Goal: Task Accomplishment & Management: Use online tool/utility

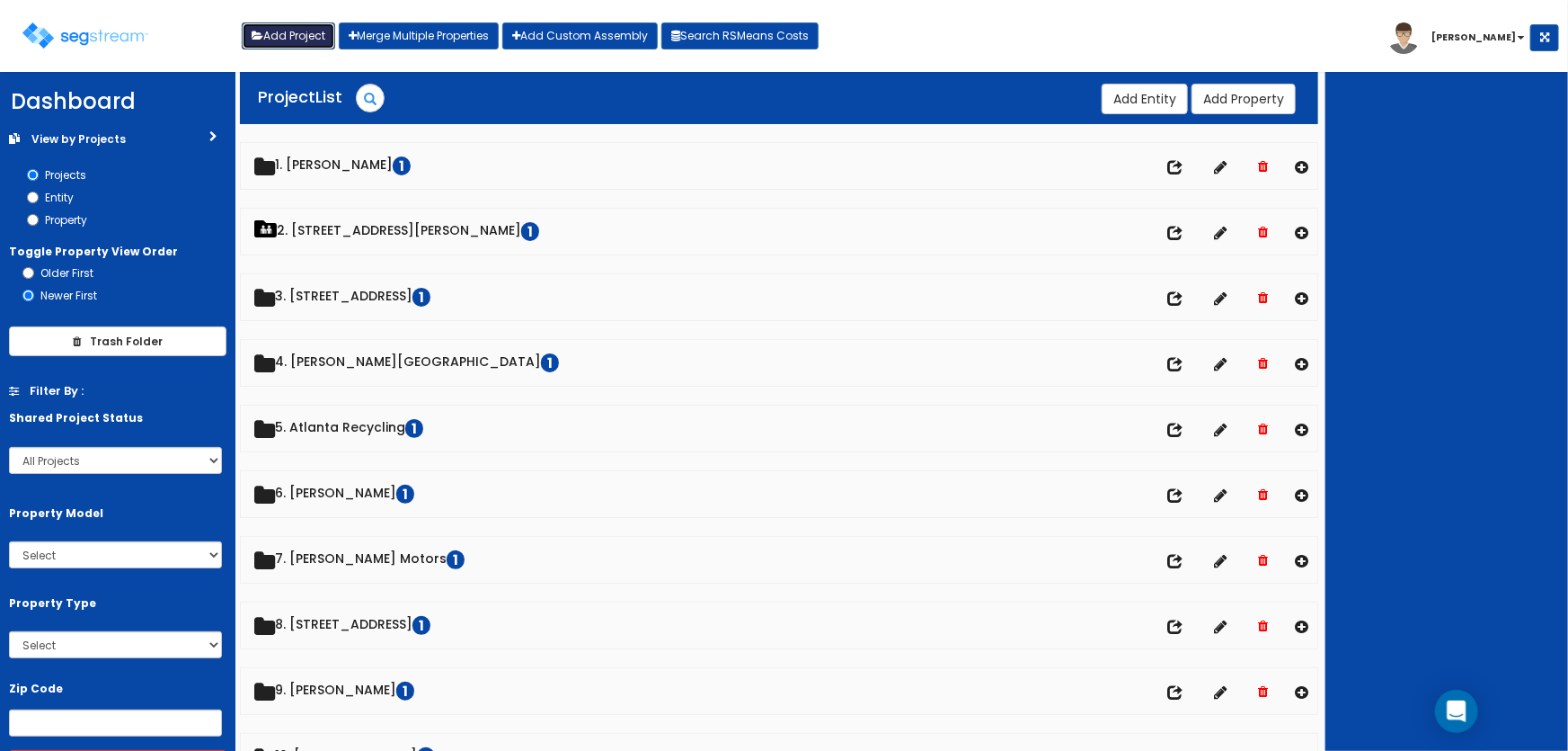
click at [287, 40] on button "Add Project" at bounding box center [287, 36] width 93 height 27
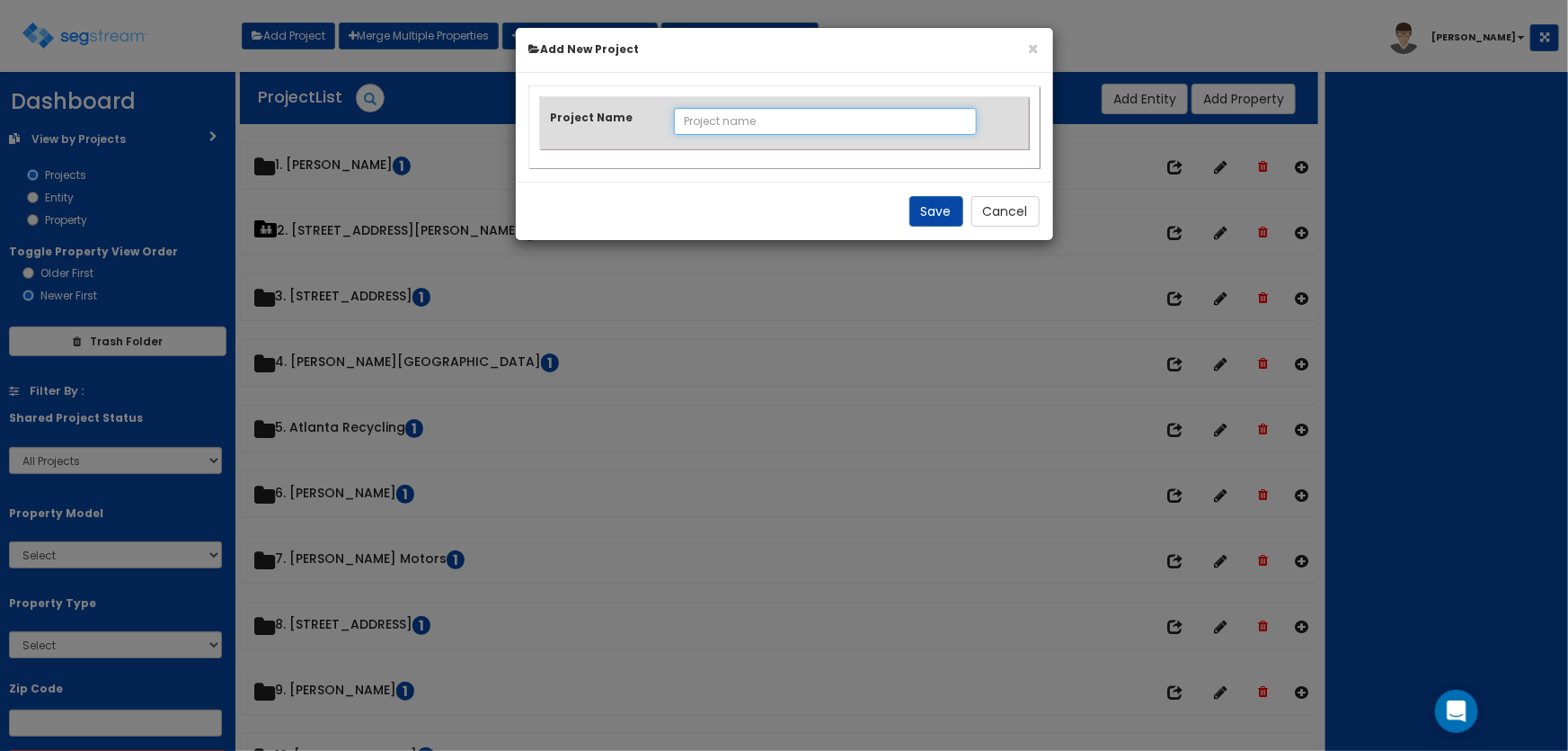
click at [718, 122] on input "Project Name" at bounding box center [825, 121] width 303 height 27
type input "Sumter Investors, LLC"
click at [944, 211] on button "Save" at bounding box center [936, 211] width 54 height 31
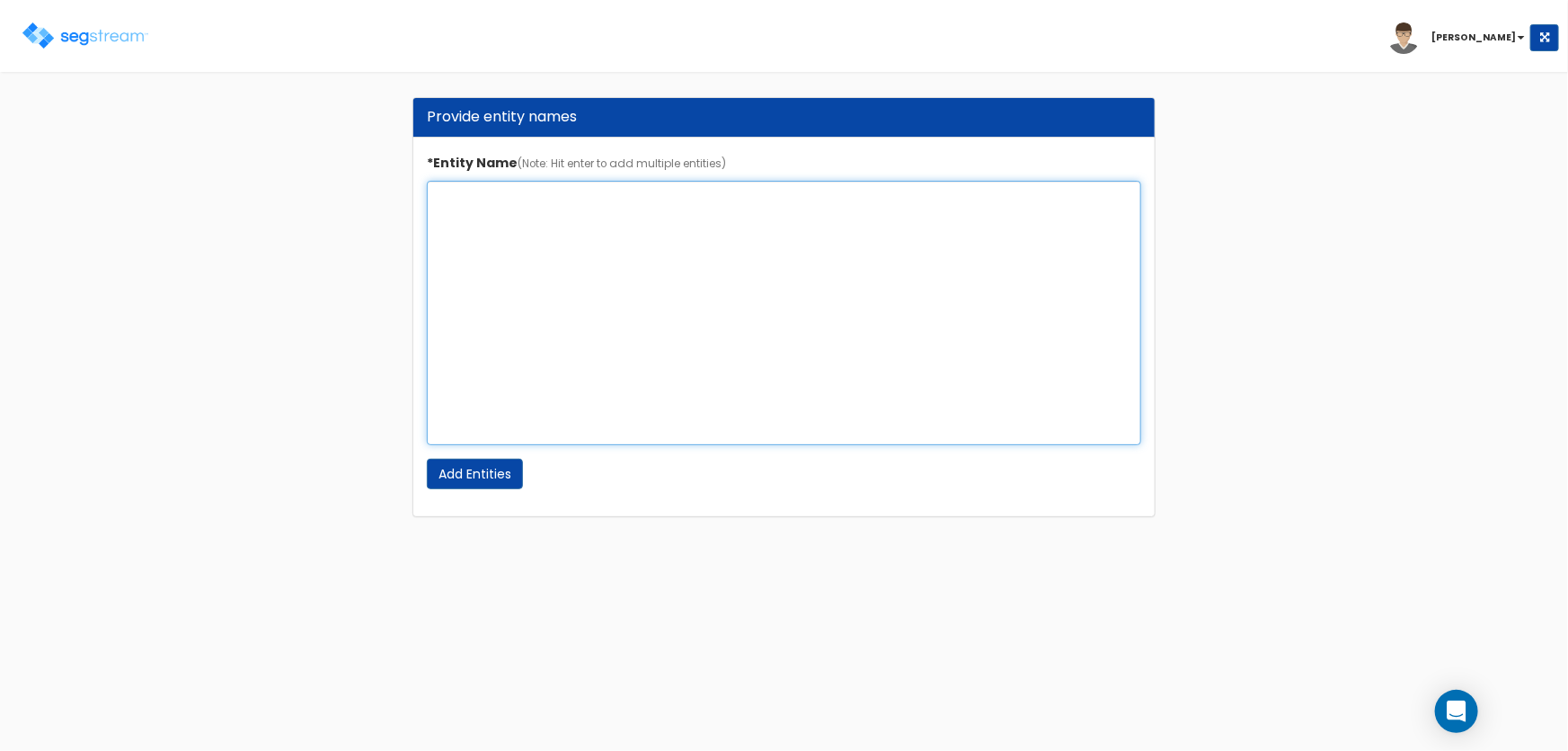
click at [515, 211] on textarea "*Entity Name (Note: Hit enter to add multiple entities)" at bounding box center [784, 312] width 715 height 264
type textarea "Sumter Investors, LLC"
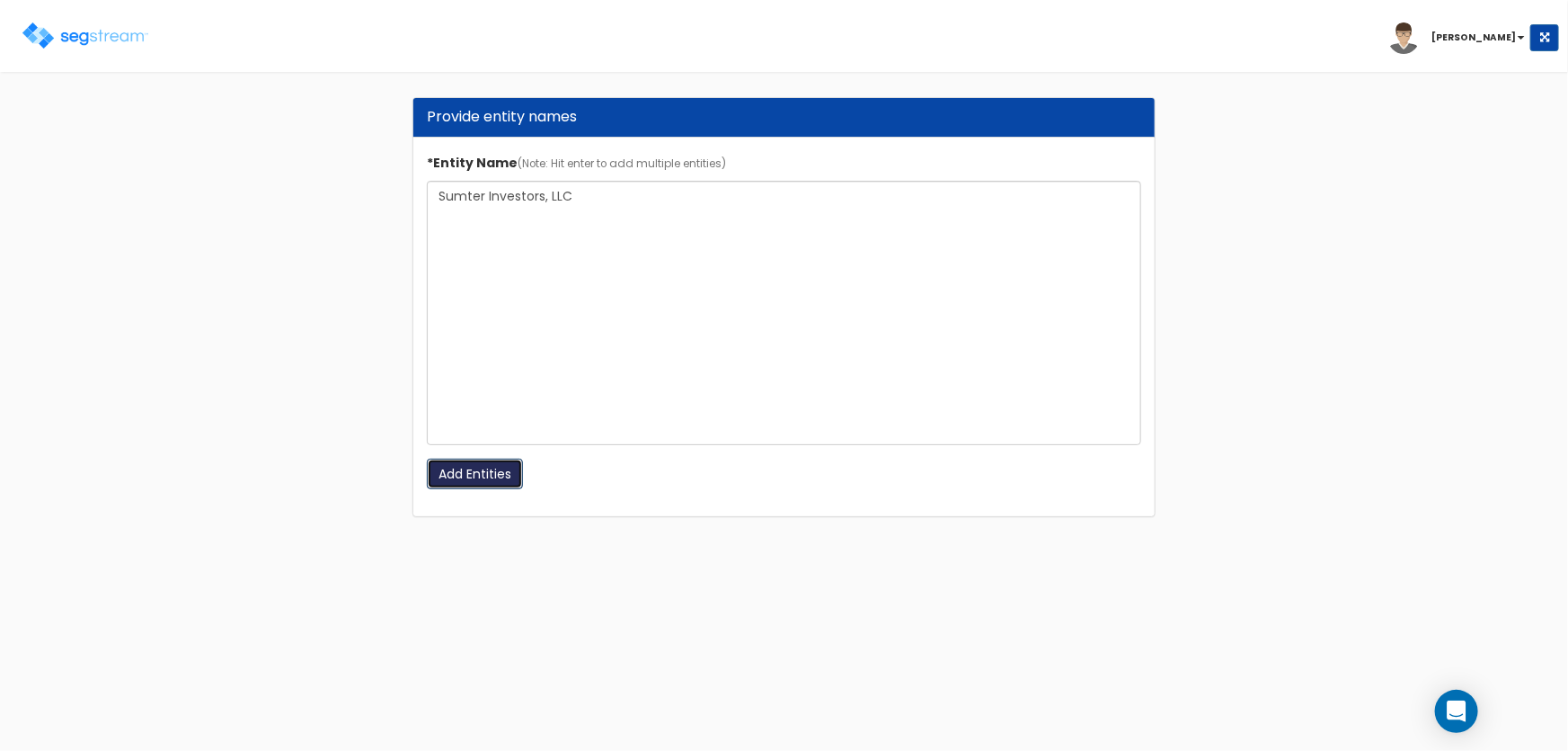
click at [471, 476] on input "Add Entities" at bounding box center [474, 474] width 96 height 31
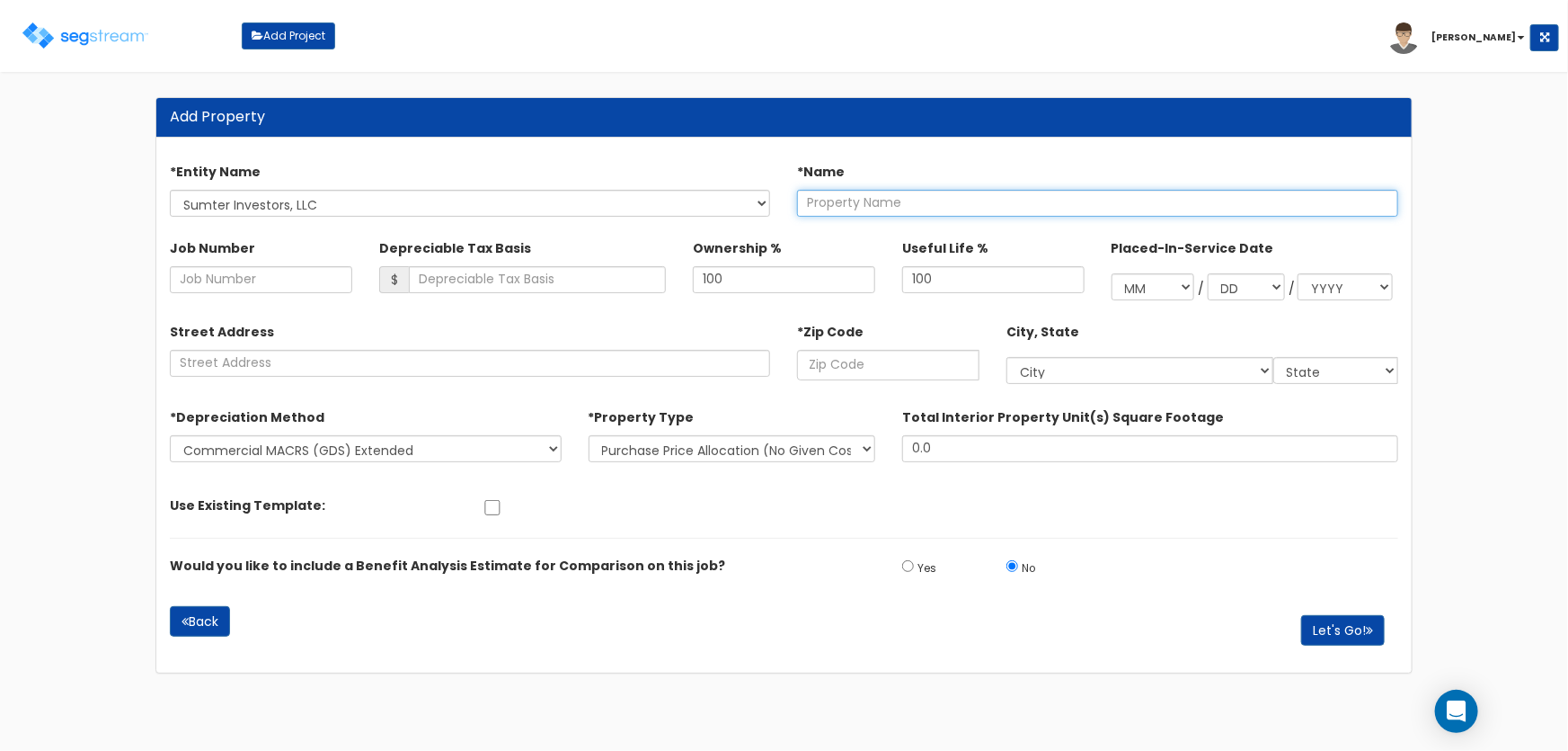
click at [827, 207] on input "text" at bounding box center [1097, 203] width 601 height 27
type input "S"
click at [852, 197] on input "text" at bounding box center [1097, 203] width 601 height 27
click at [830, 207] on input "text" at bounding box center [1097, 203] width 601 height 27
type input "Plasma Donation Center - Purchase"
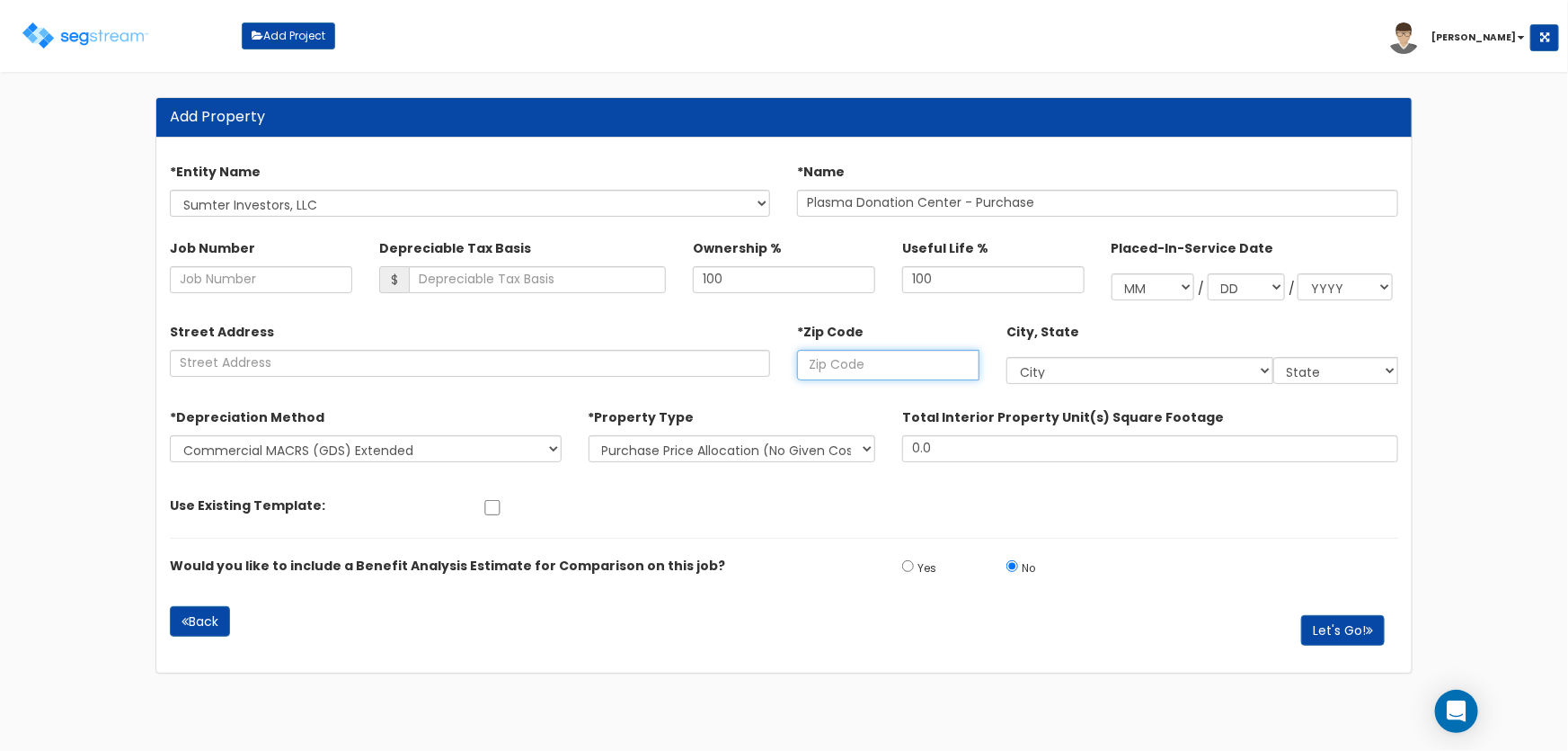
click at [871, 360] on input "text" at bounding box center [888, 365] width 182 height 31
type input "9"
select select "CA"
select select
type input "29"
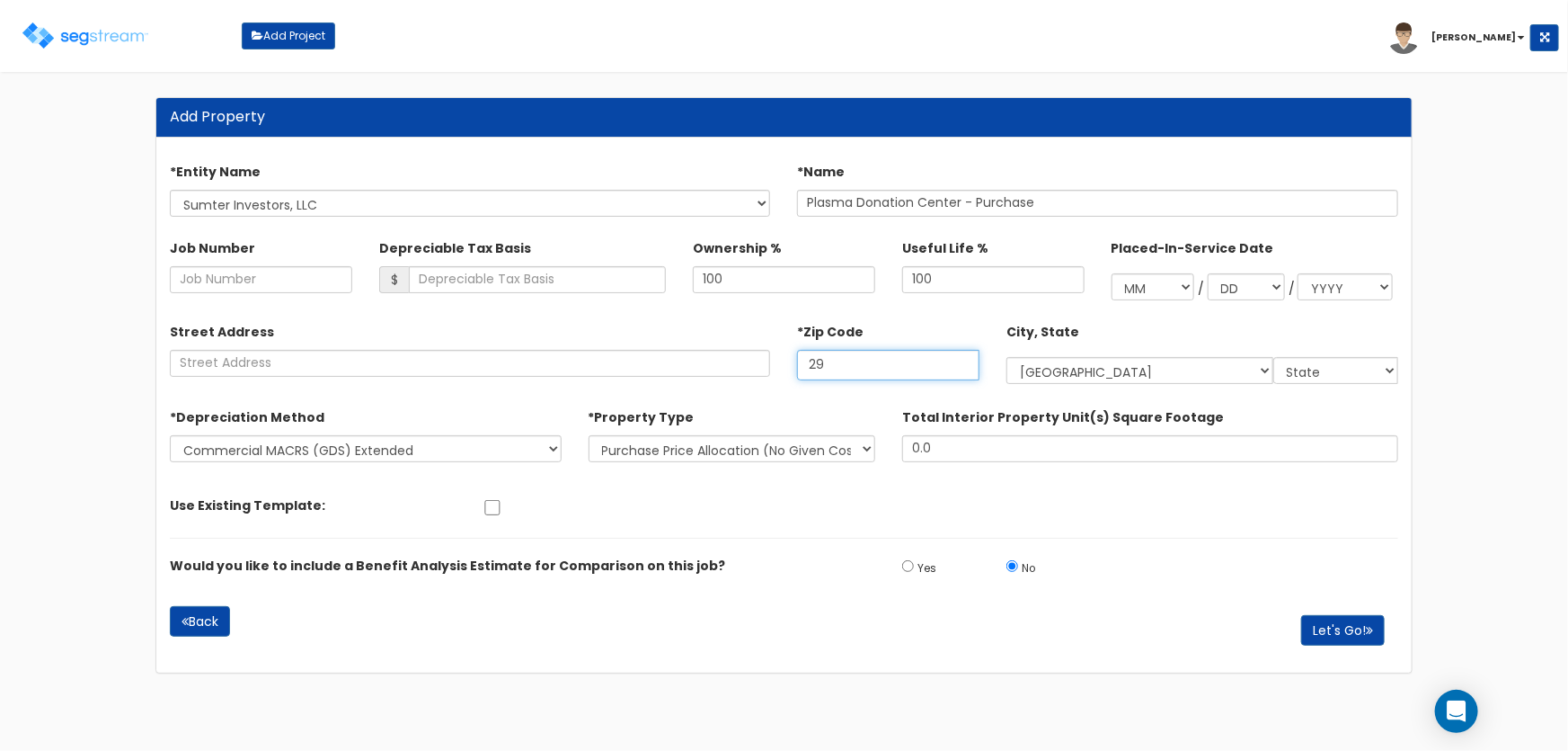
select select "SC"
type input "29150"
click at [1331, 621] on button "Let's Go!" at bounding box center [1343, 630] width 84 height 31
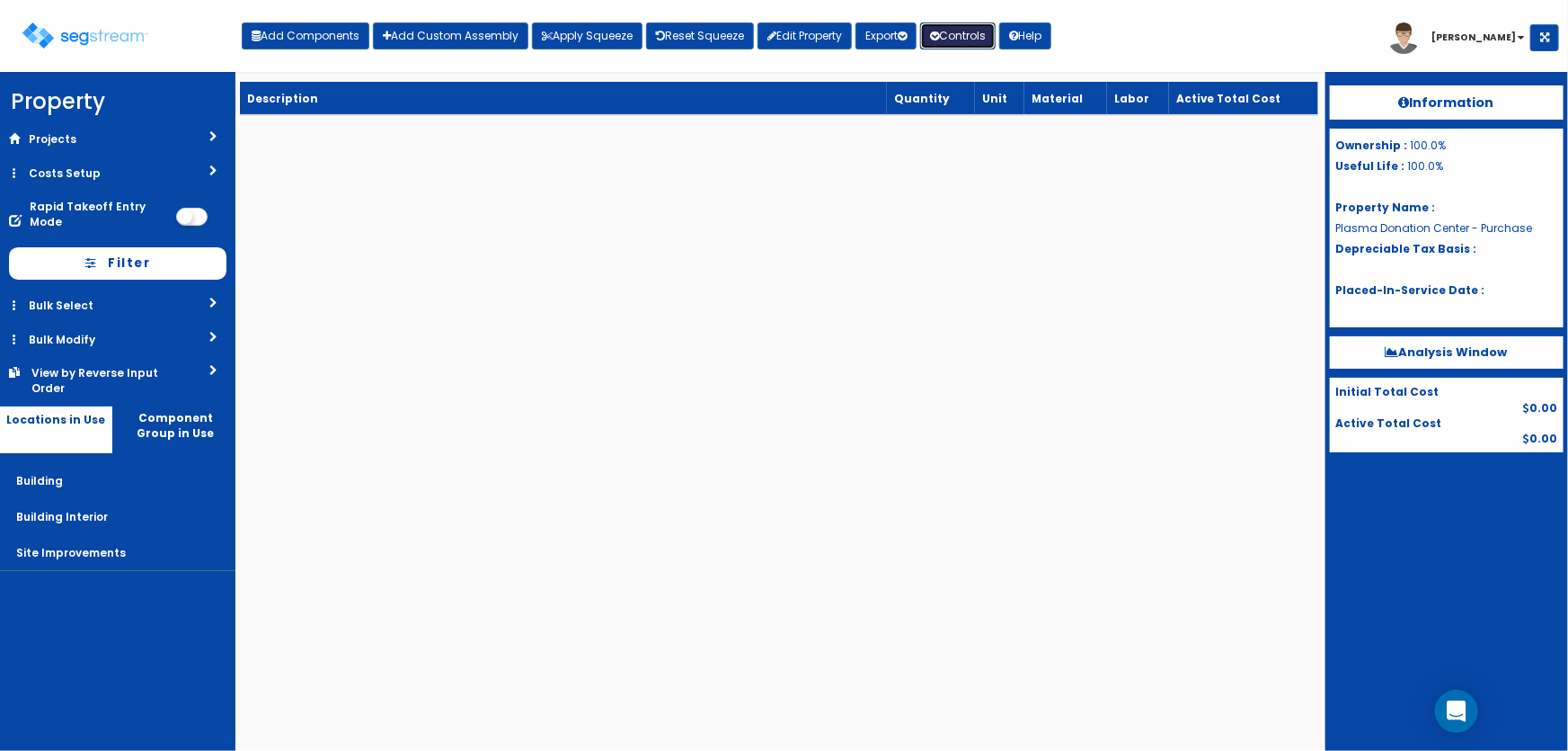
click at [950, 37] on button "Controls" at bounding box center [958, 36] width 75 height 27
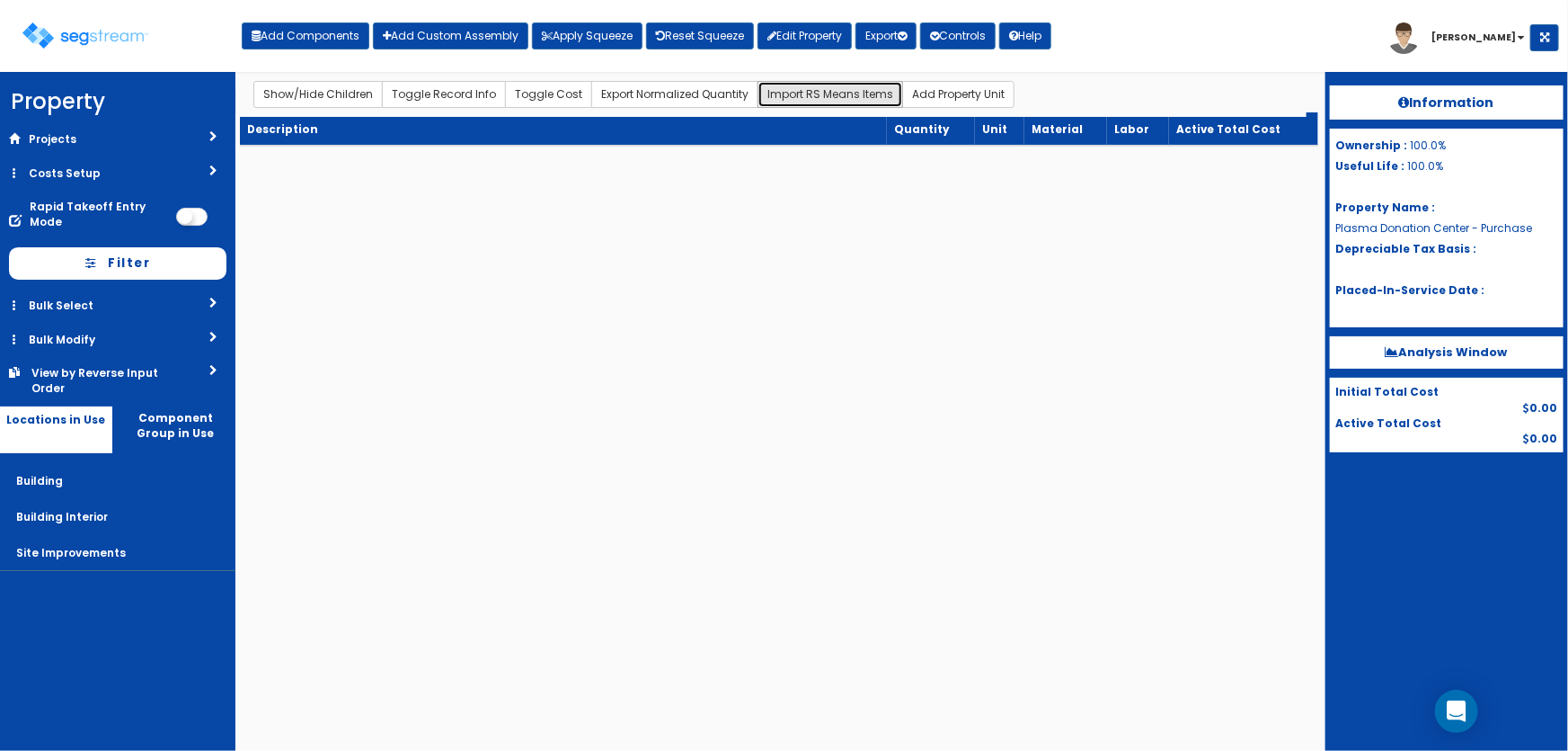
click at [843, 93] on button "Import RS Means Items" at bounding box center [830, 94] width 146 height 27
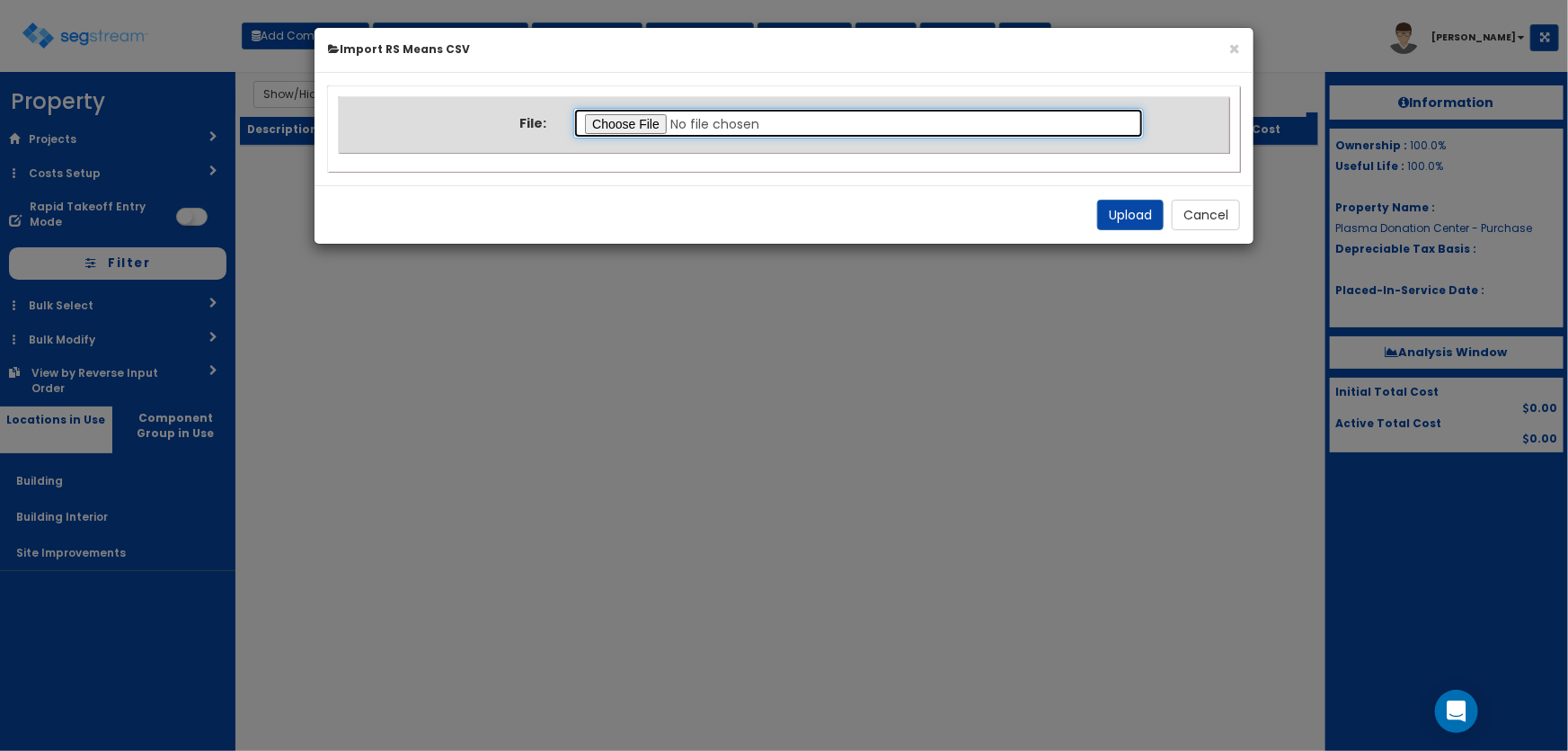
click at [629, 125] on input "file" at bounding box center [858, 123] width 570 height 31
type input "C:\fakepath\Final Takeoff Notes Building & Site.csv"
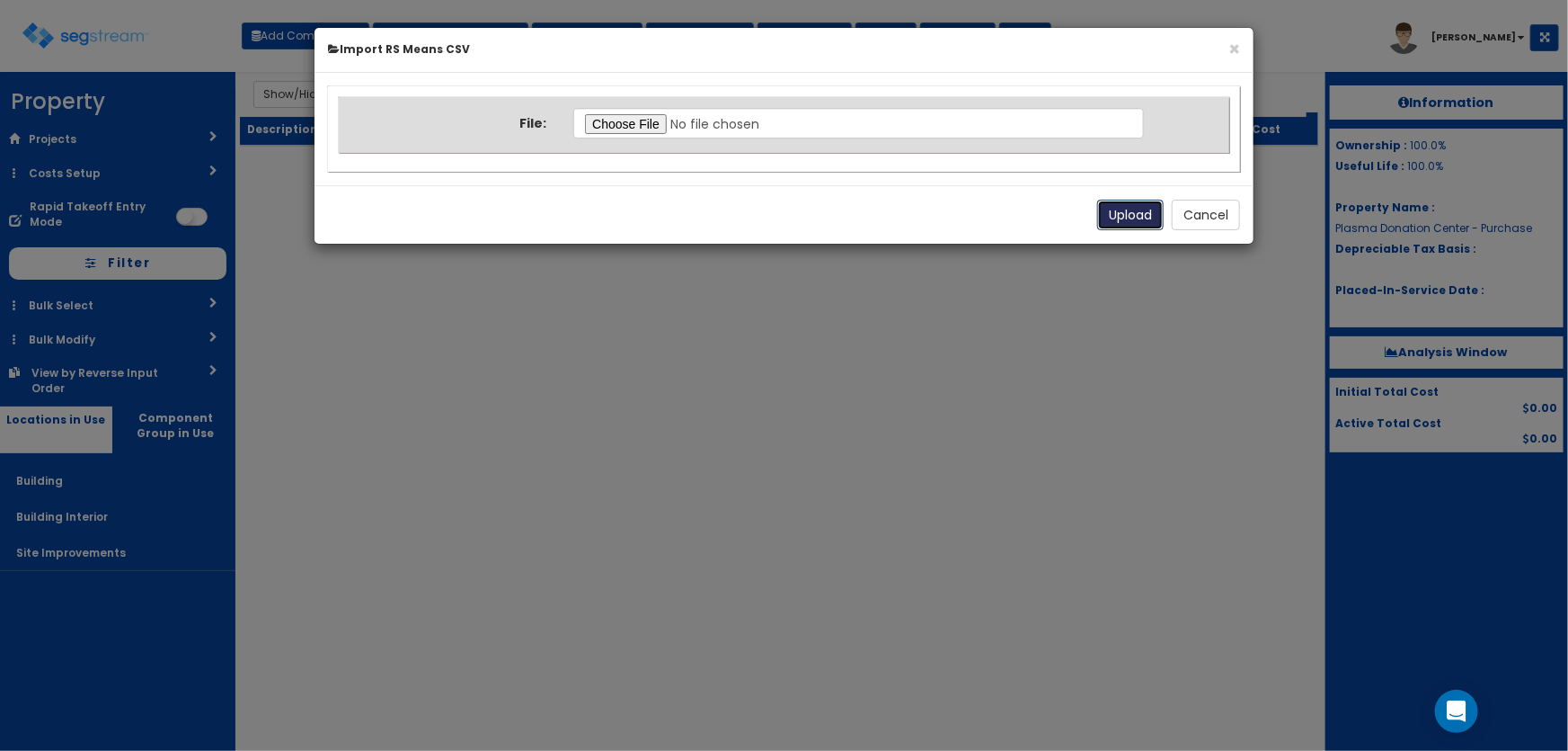
click at [1106, 209] on button "Upload" at bounding box center [1130, 214] width 67 height 31
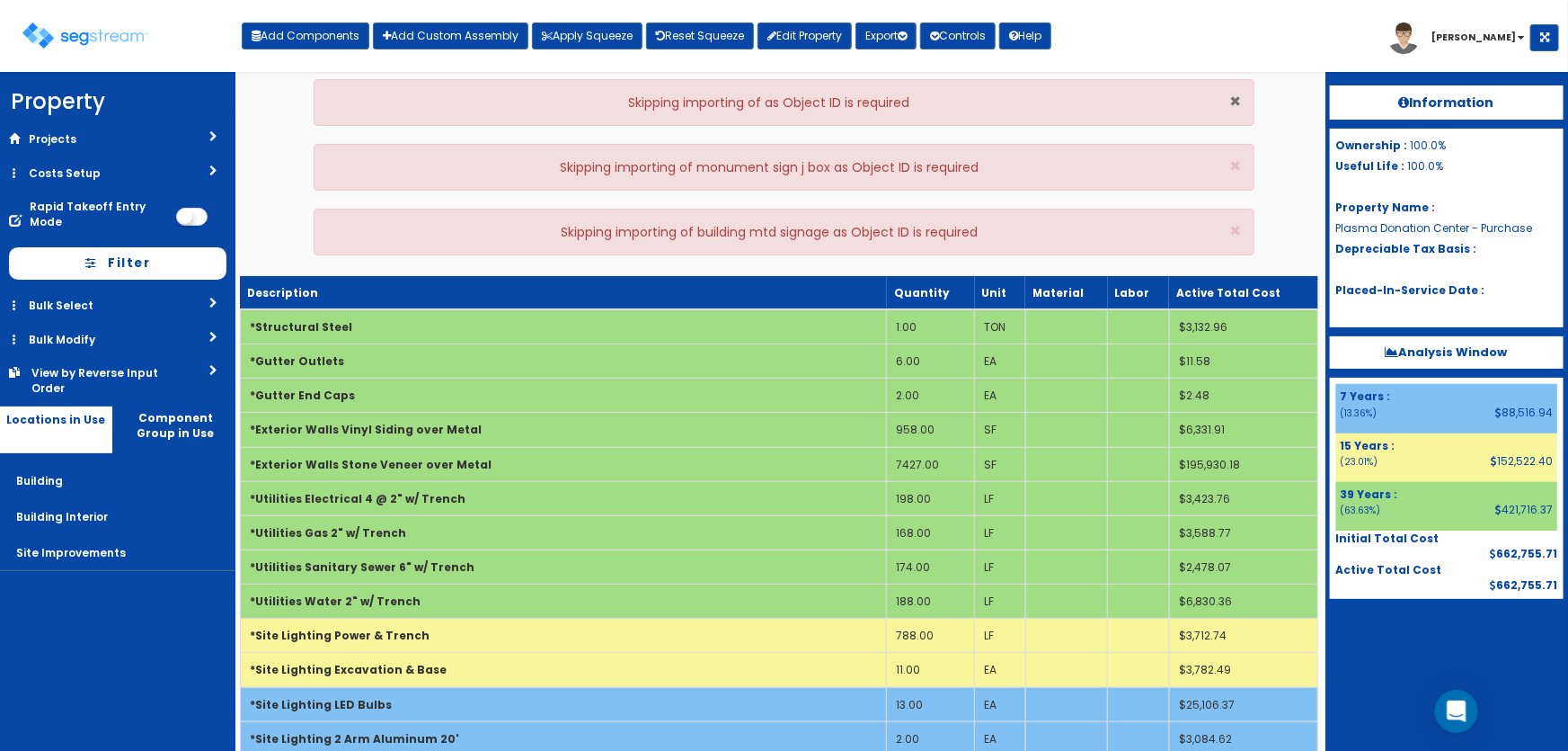
click at [1237, 95] on span "×" at bounding box center [1235, 102] width 11 height 26
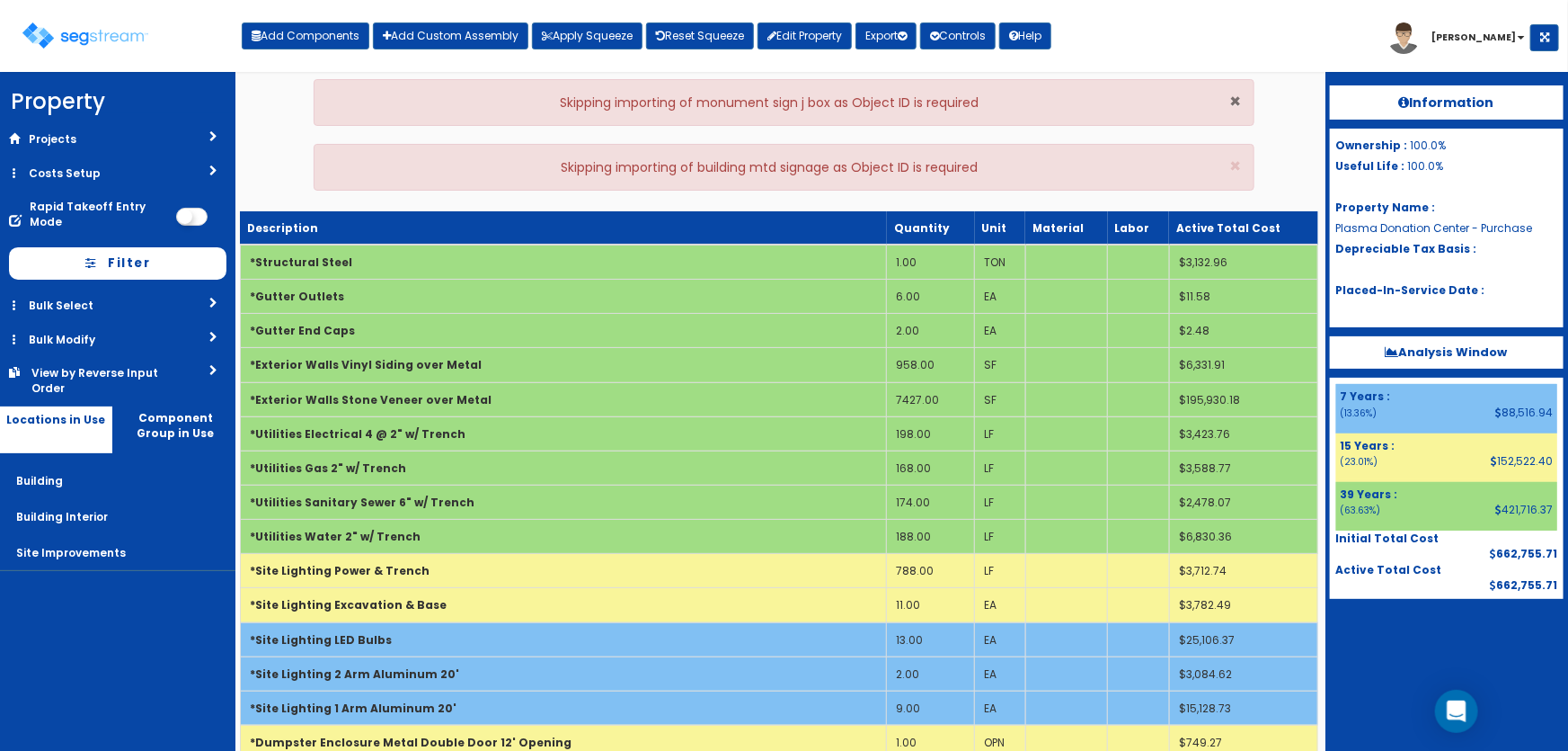
click at [1237, 95] on span "×" at bounding box center [1235, 102] width 11 height 26
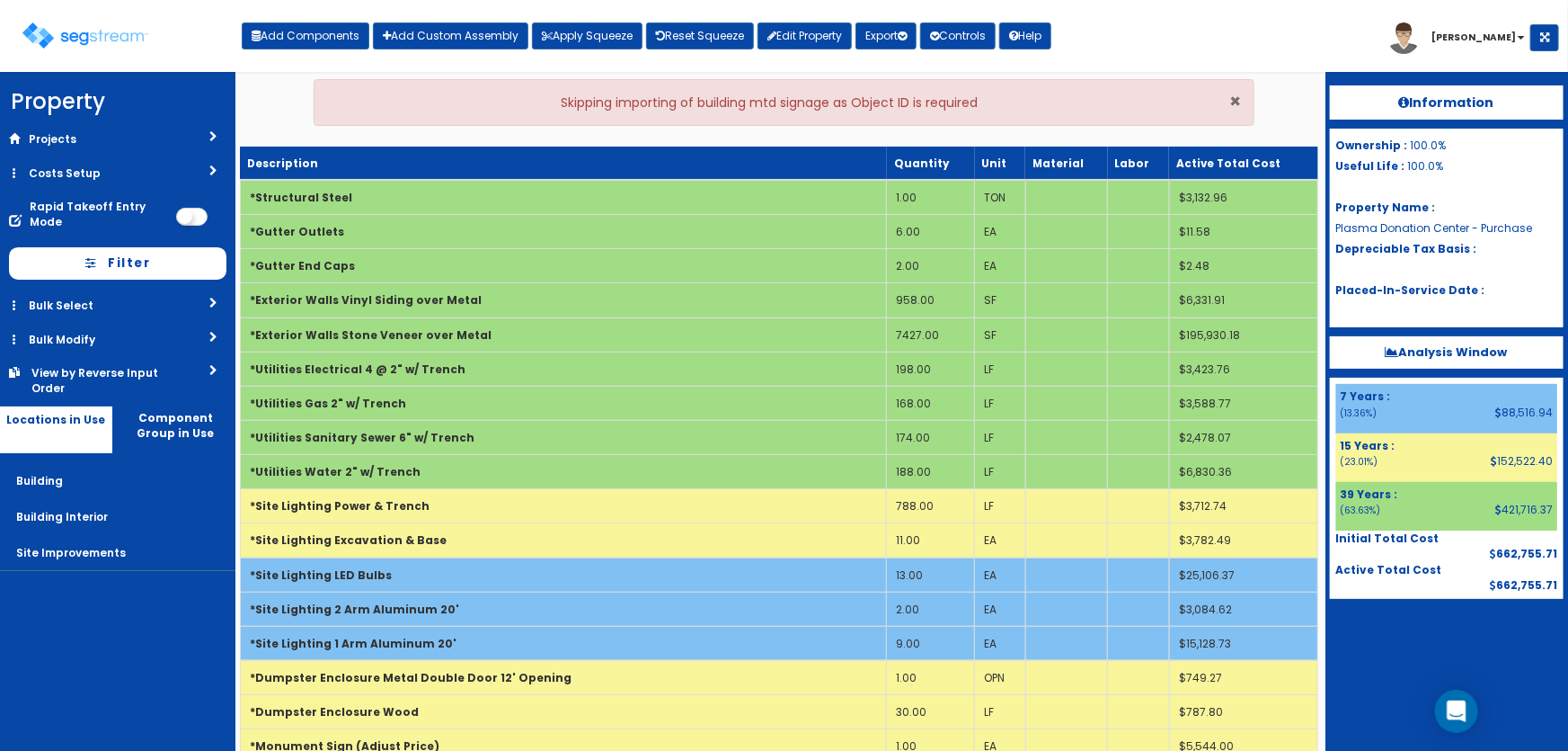
click at [1237, 95] on span "×" at bounding box center [1235, 102] width 11 height 26
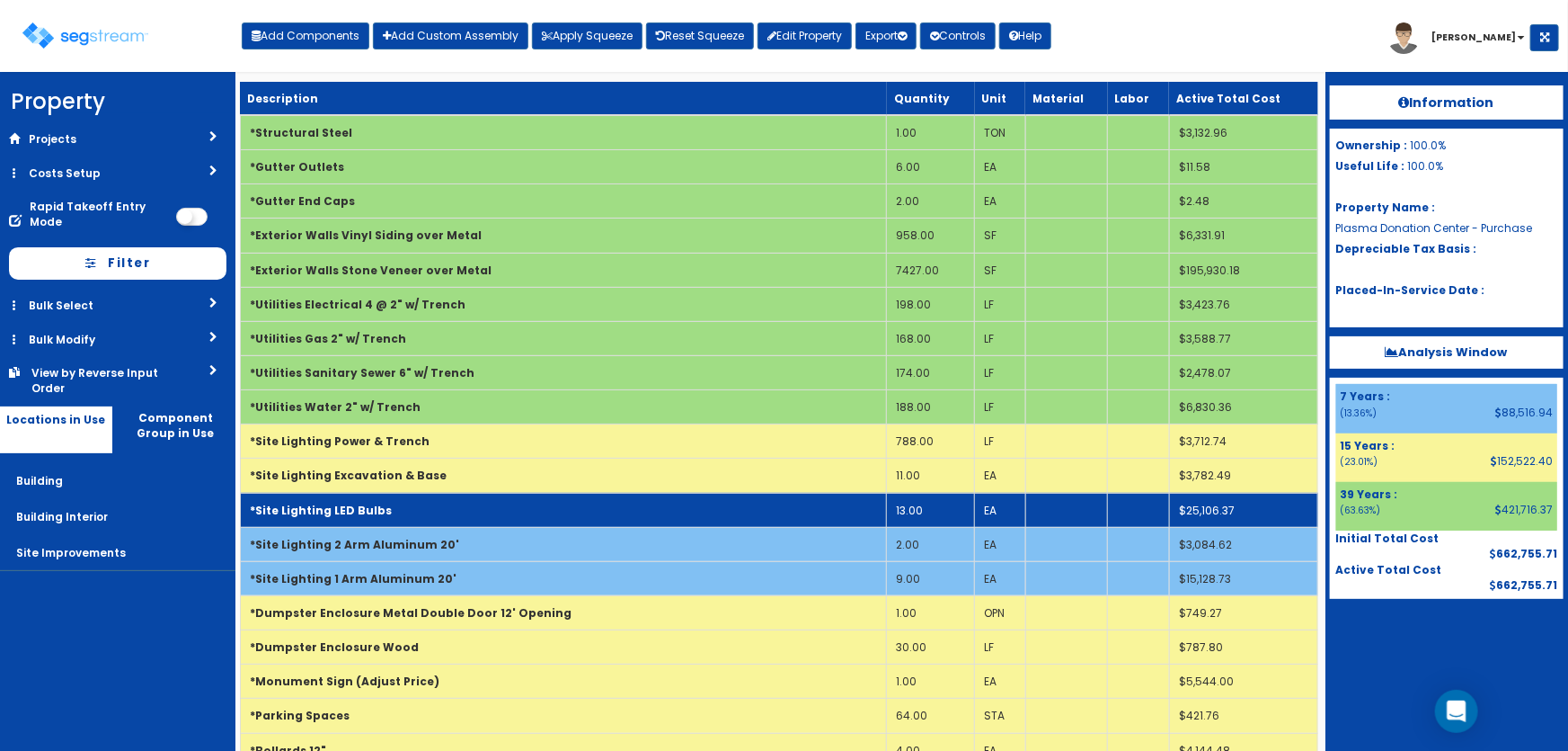
click at [409, 504] on td "*Site Lighting LED Bulbs" at bounding box center [563, 509] width 647 height 34
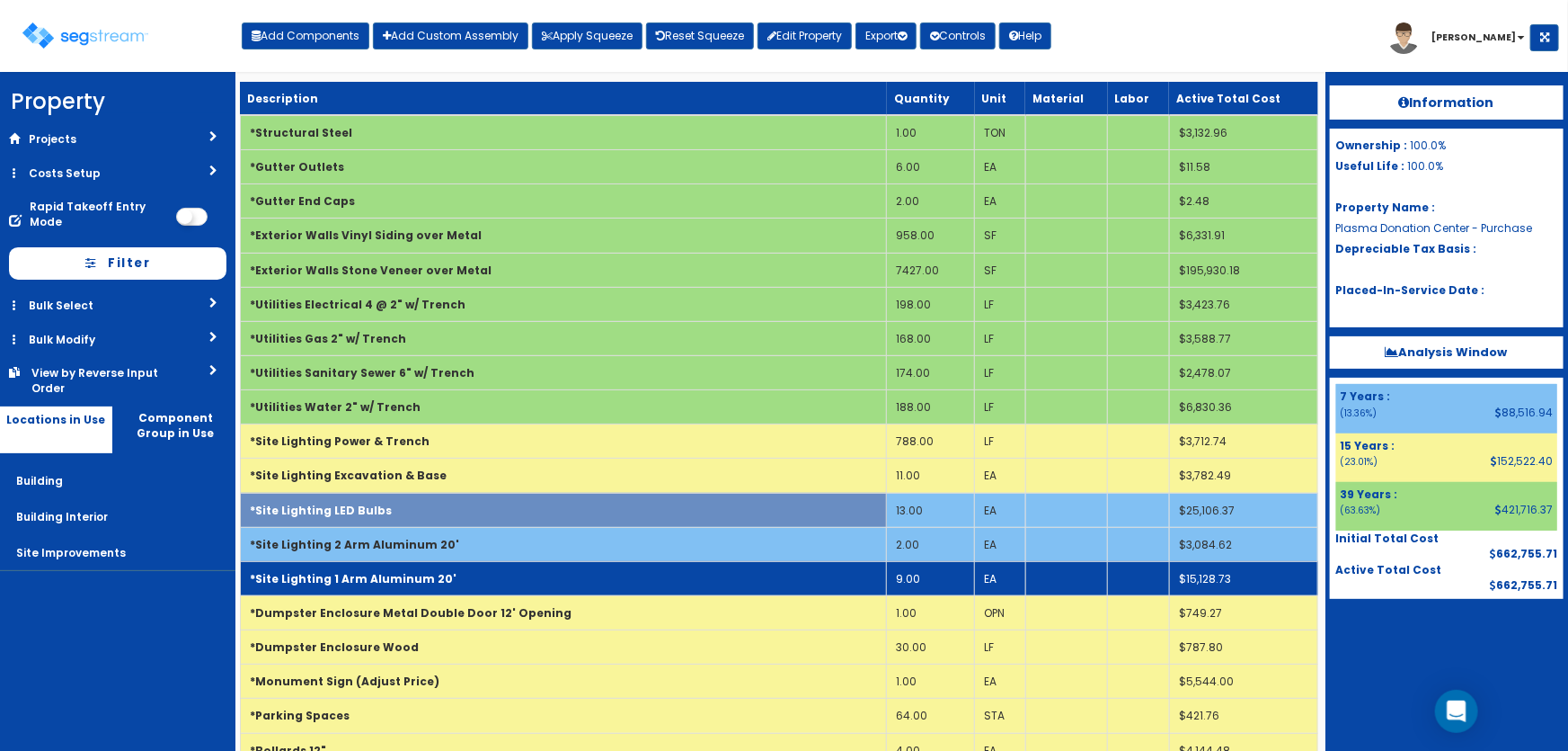
drag, startPoint x: 407, startPoint y: 530, endPoint x: 405, endPoint y: 561, distance: 31.1
click at [407, 530] on td "*Site Lighting 2 Arm Aluminum 20'" at bounding box center [563, 544] width 647 height 34
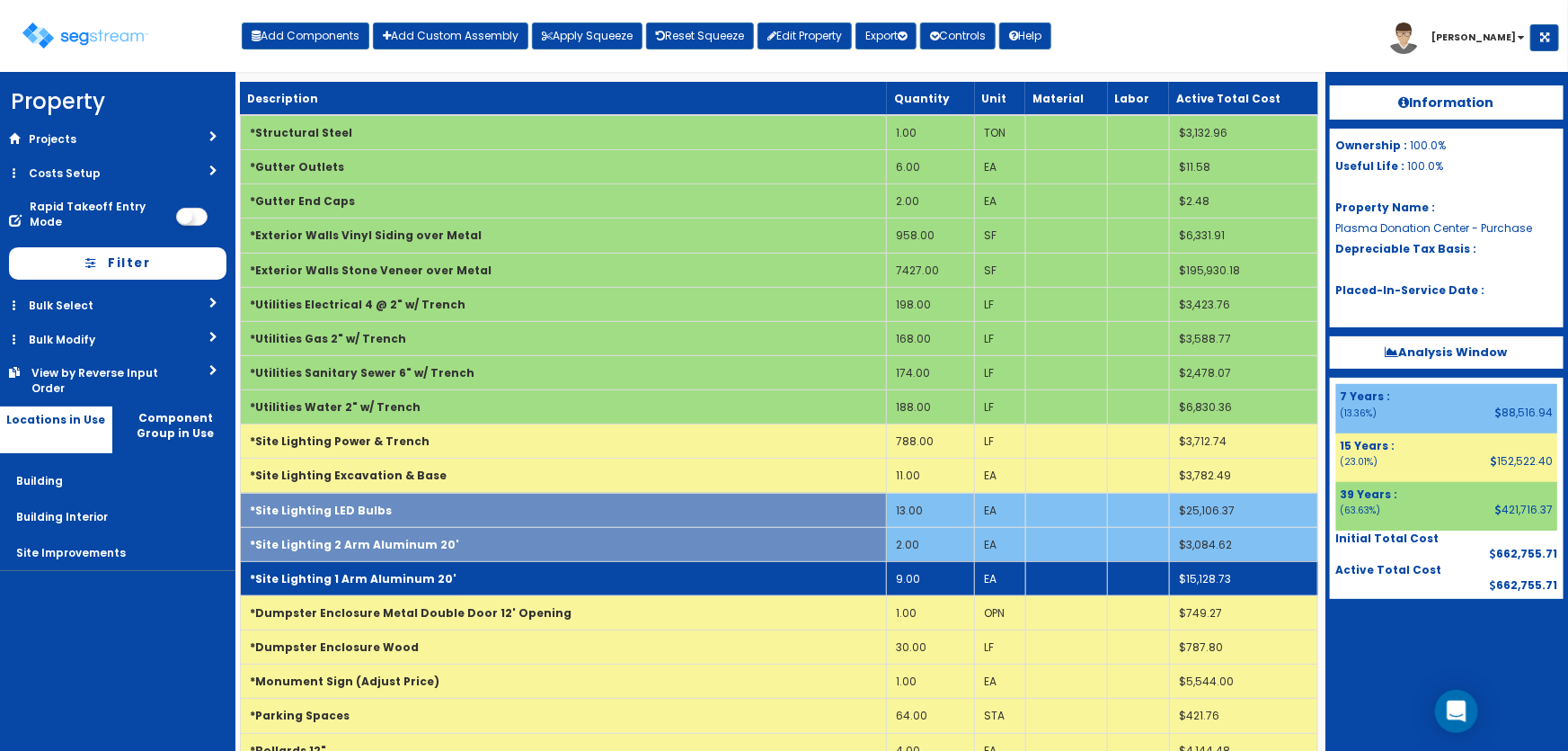
click at [406, 564] on td "*Site Lighting 1 Arm Aluminum 20'" at bounding box center [563, 578] width 647 height 34
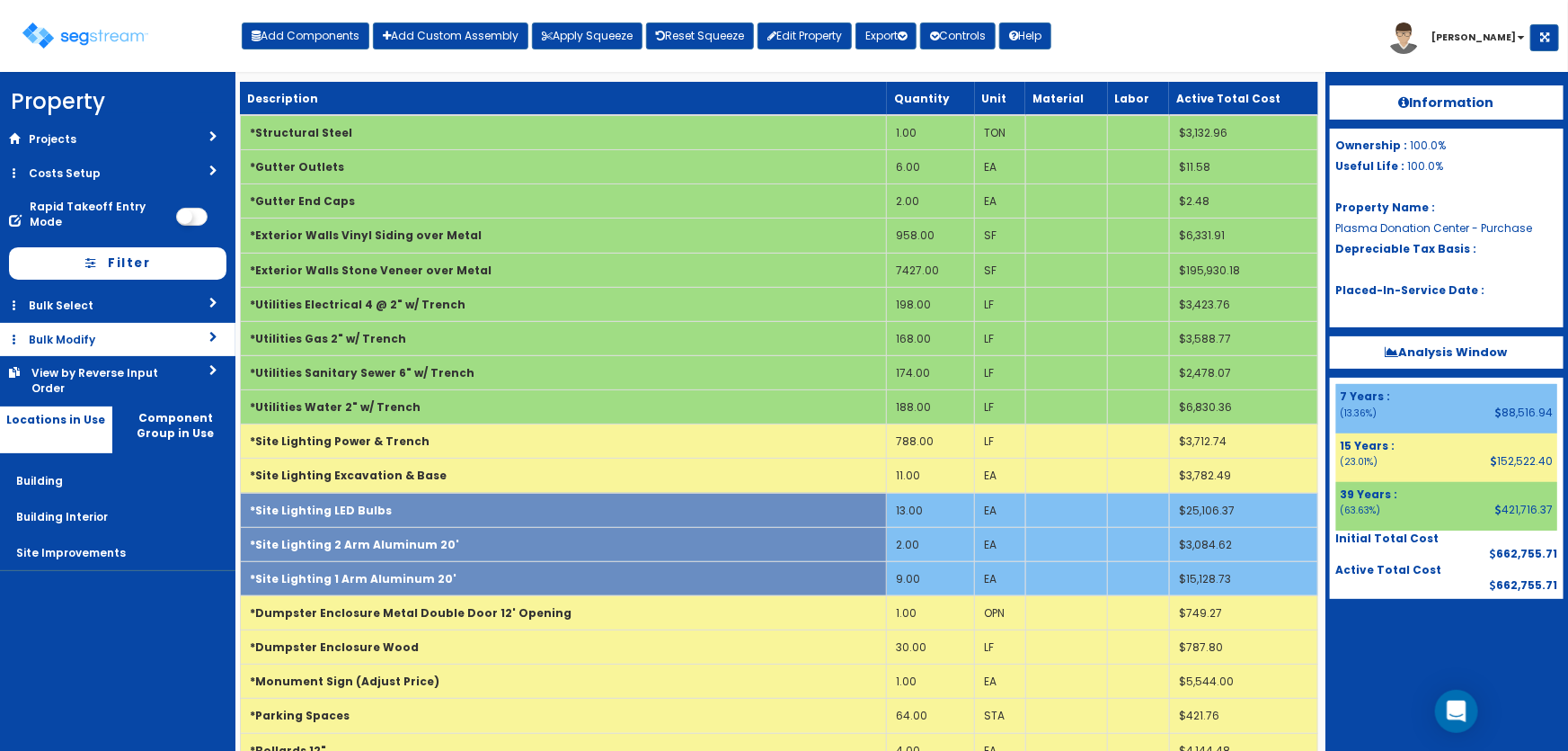
click at [80, 343] on link "Bulk Modify" at bounding box center [117, 338] width 236 height 33
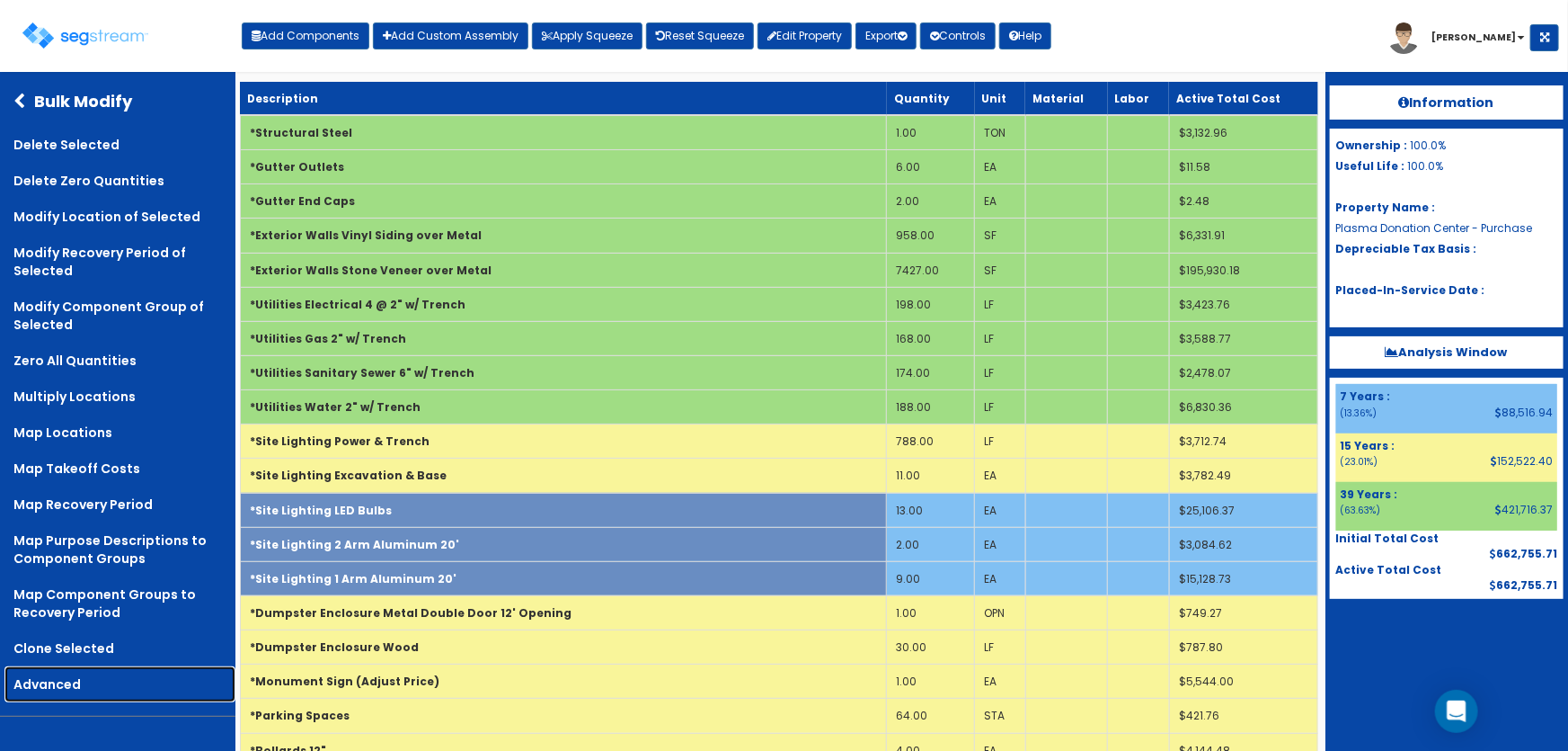
drag, startPoint x: 50, startPoint y: 683, endPoint x: 96, endPoint y: 673, distance: 47.1
click at [50, 684] on link "Advanced" at bounding box center [120, 684] width 231 height 36
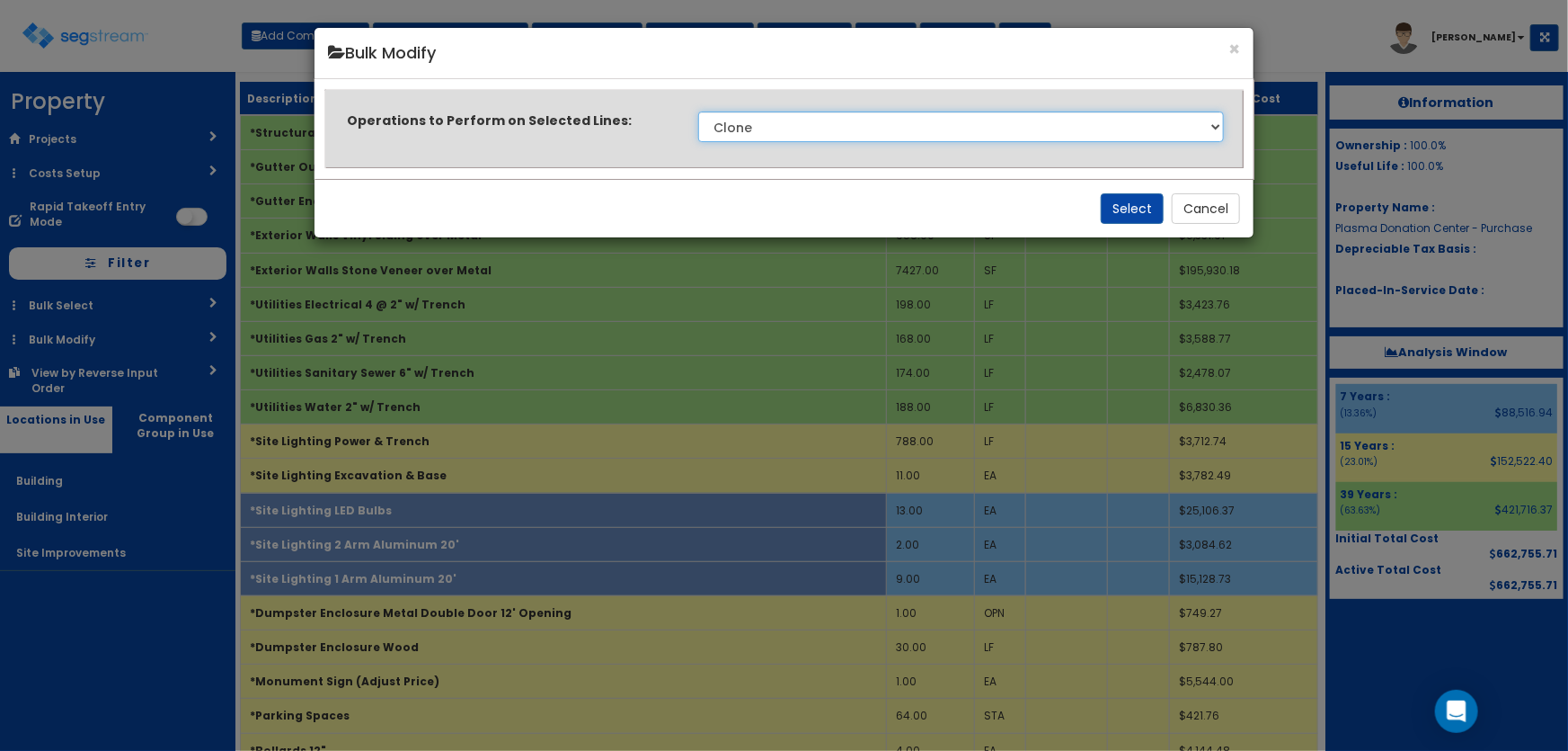
click at [768, 130] on select "Clone Delete Delete Zero Quantities Modify Component Group Modify Cost Sources …" at bounding box center [961, 127] width 526 height 31
select select "modifyRecoveryPeriod"
click at [698, 112] on select "Clone Delete Delete Zero Quantities Modify Component Group Modify Cost Sources …" at bounding box center [961, 127] width 526 height 31
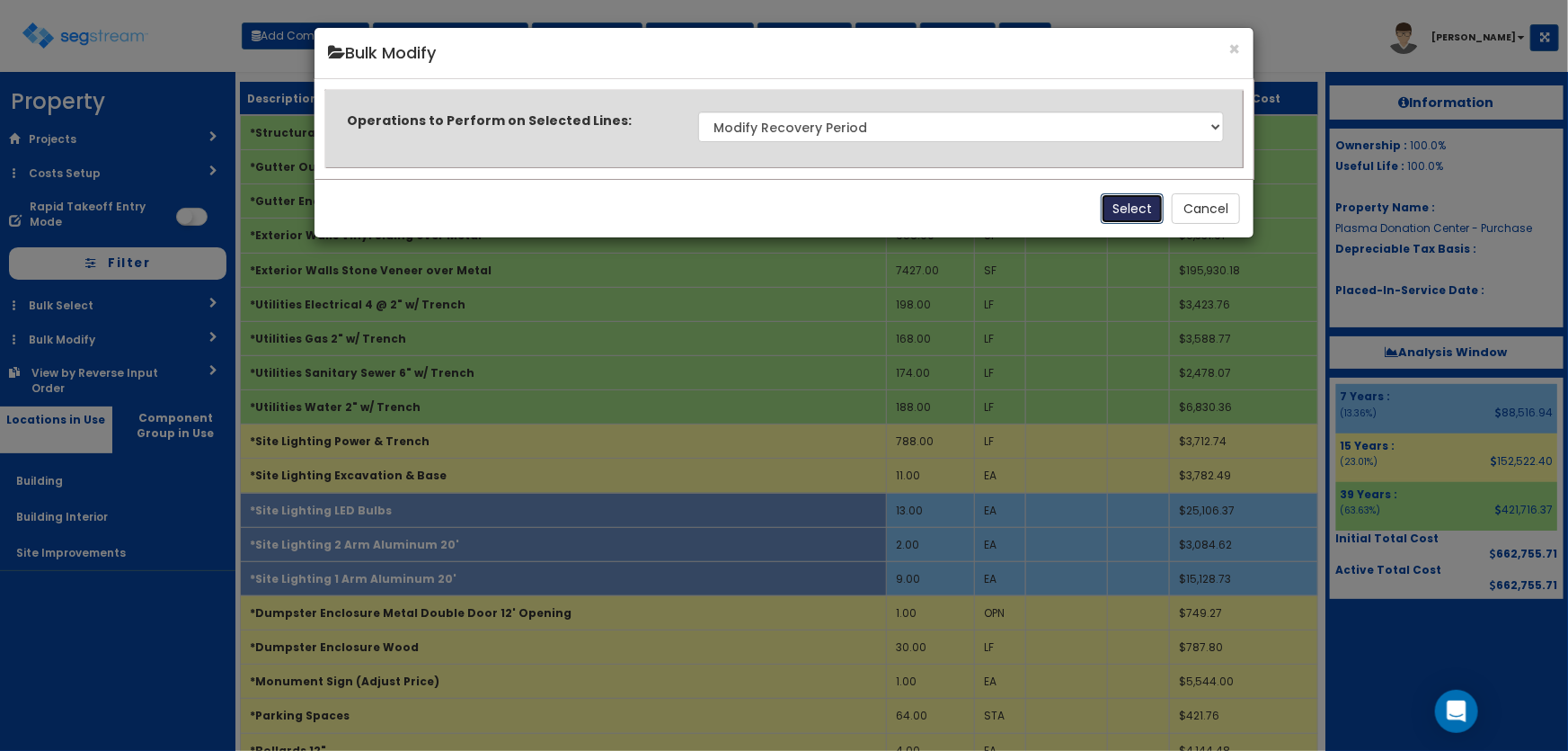
click at [1115, 205] on button "Select" at bounding box center [1132, 209] width 63 height 31
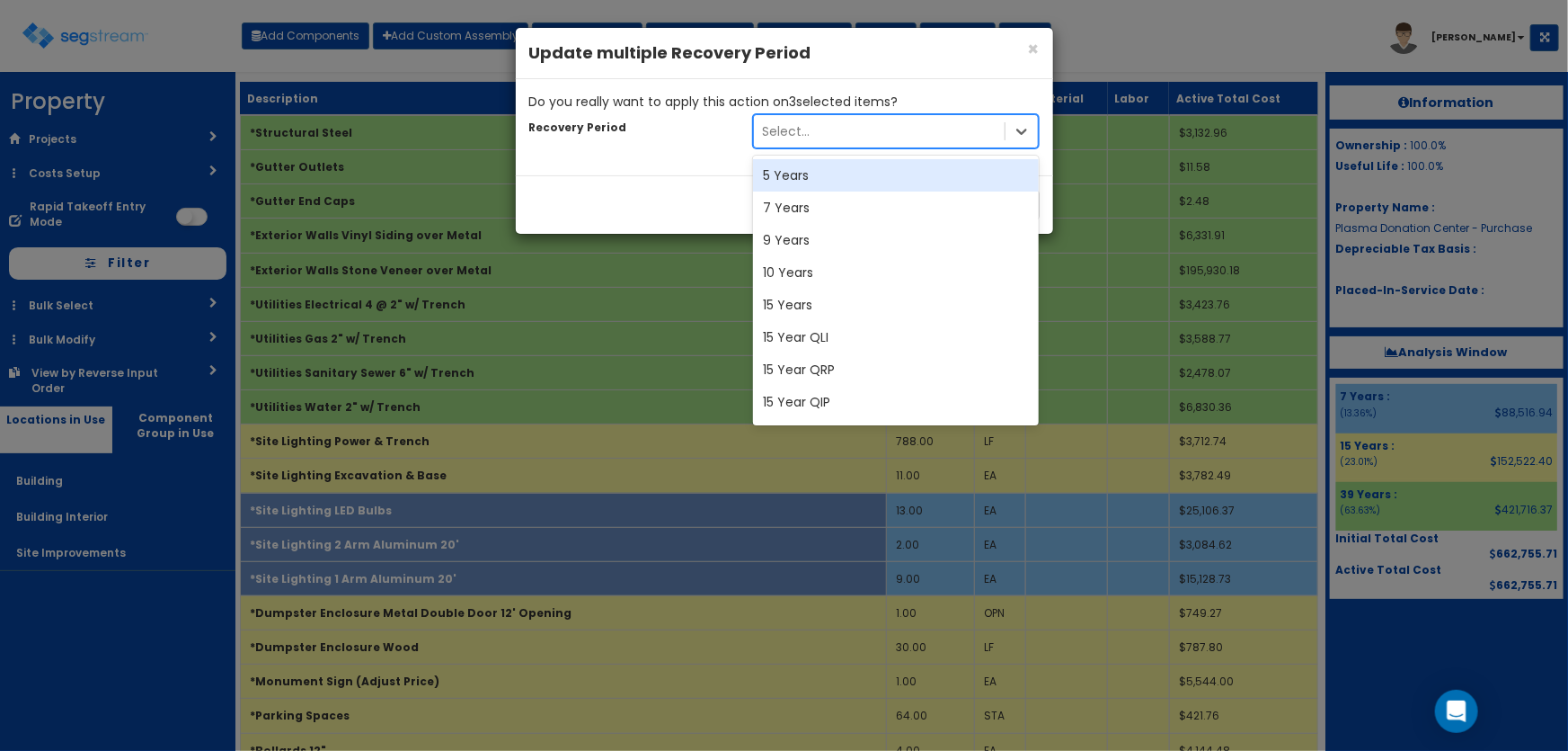
click at [825, 134] on div "Select..." at bounding box center [880, 131] width 252 height 29
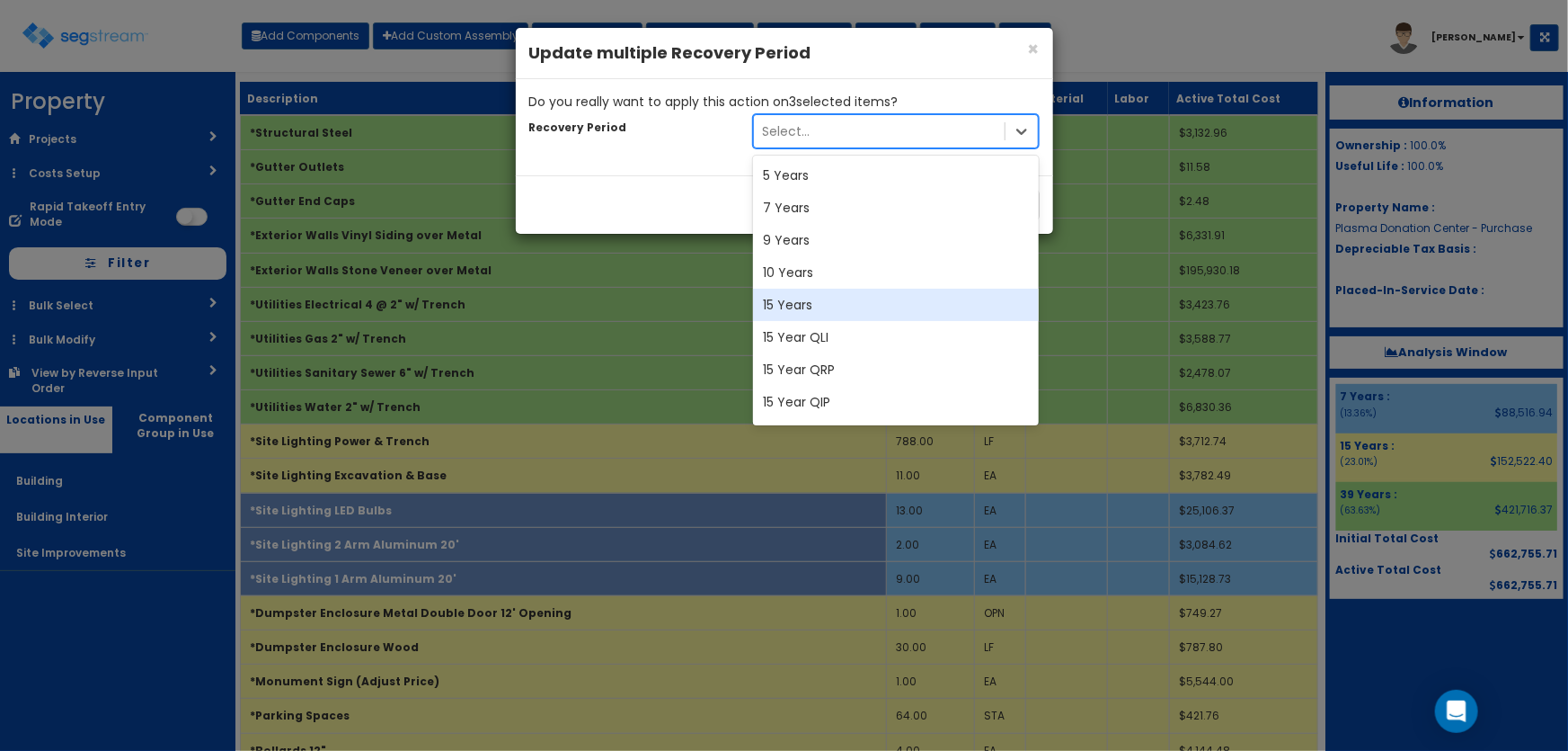
click at [794, 304] on div "15 Years" at bounding box center [896, 305] width 287 height 32
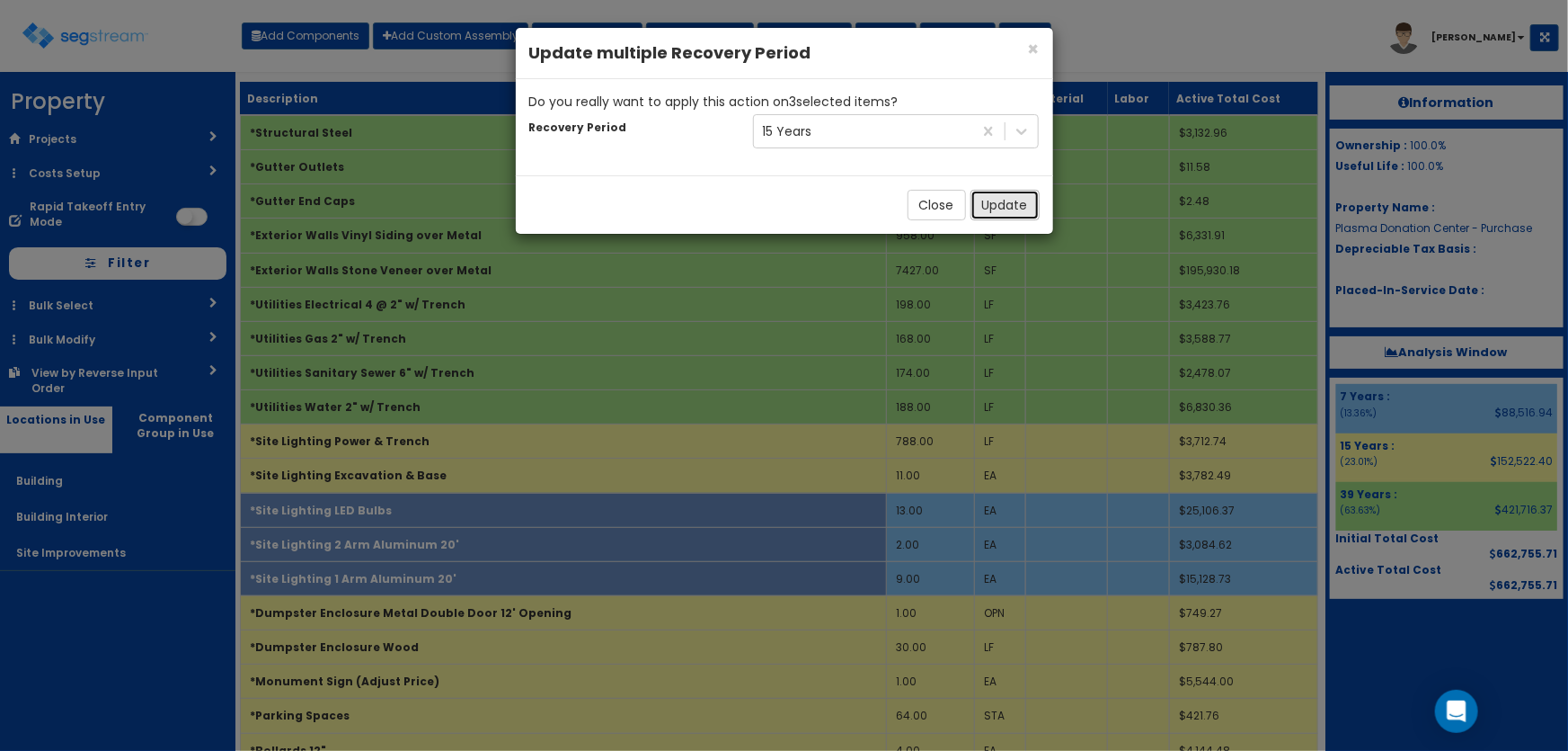
click at [1016, 201] on button "Update" at bounding box center [1005, 205] width 70 height 31
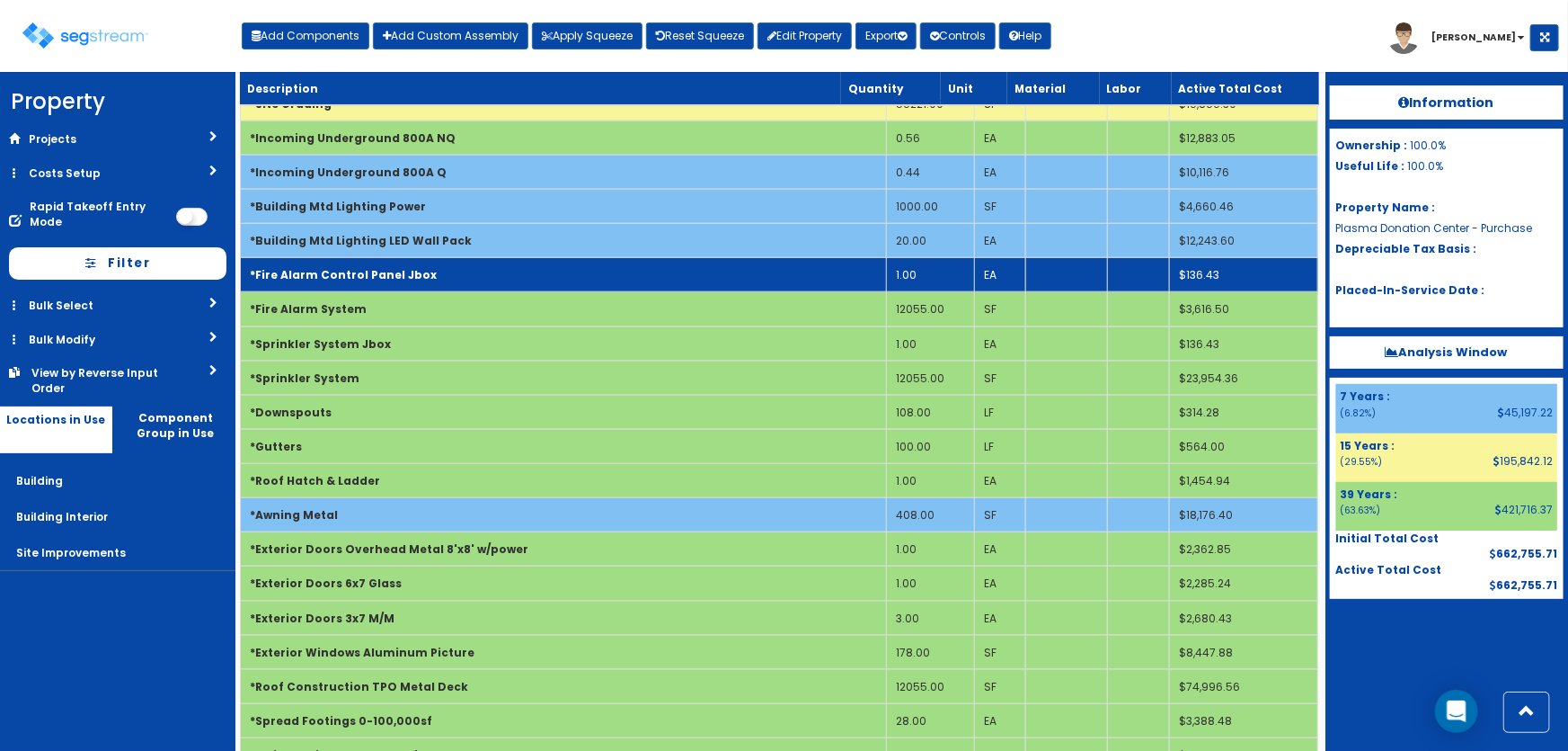
scroll to position [956, 0]
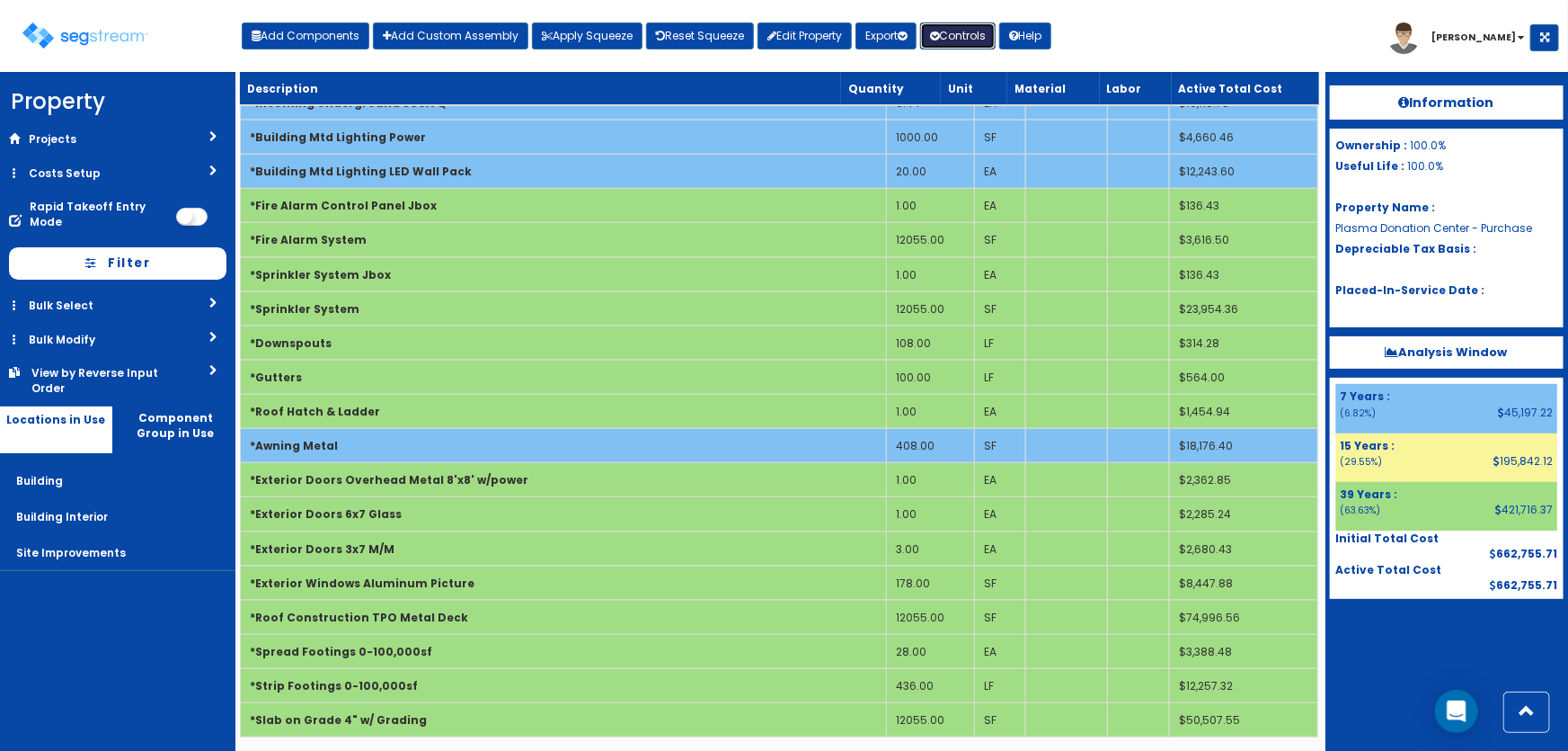
click at [958, 38] on button "Controls" at bounding box center [958, 36] width 75 height 27
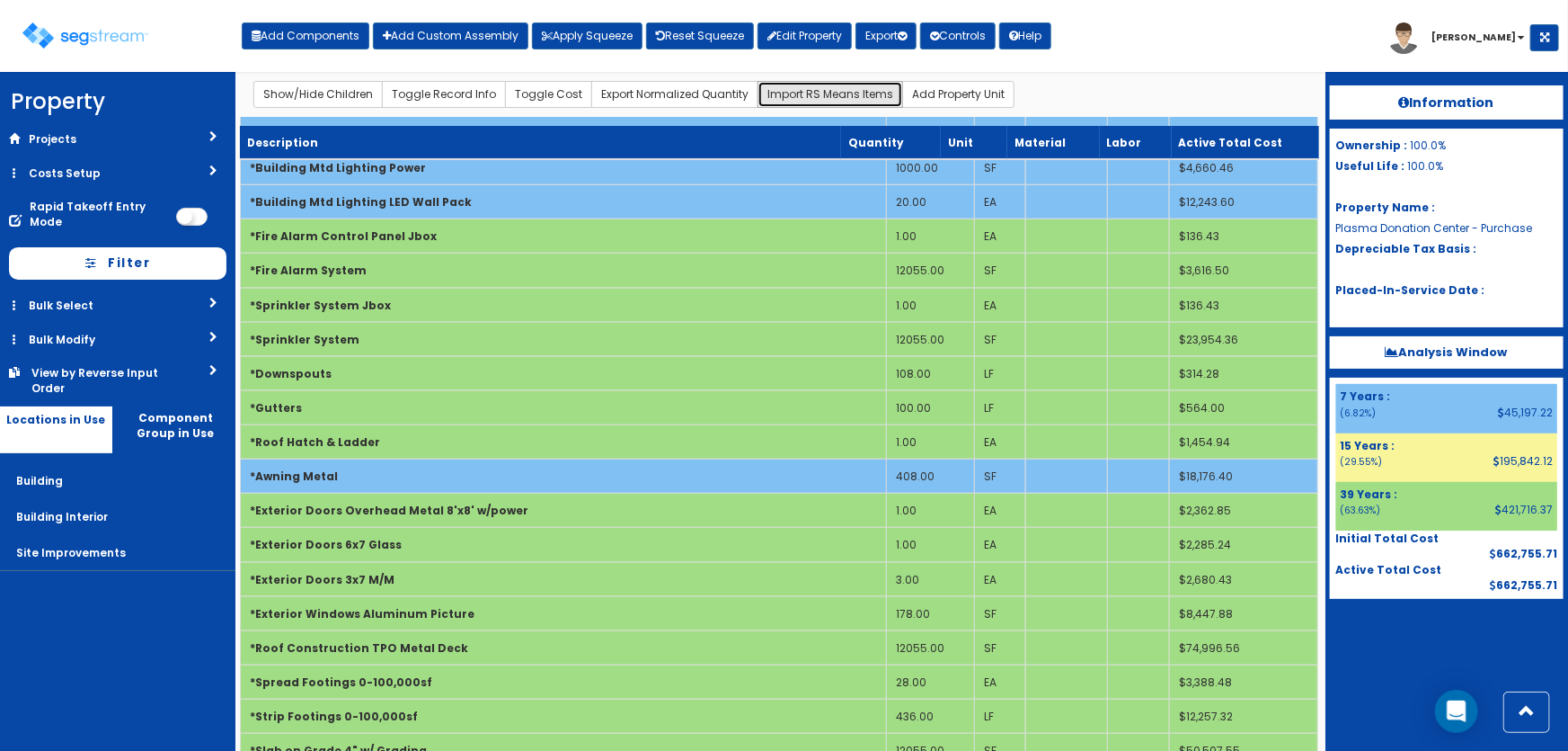
click at [859, 97] on button "Import RS Means Items" at bounding box center [830, 94] width 146 height 27
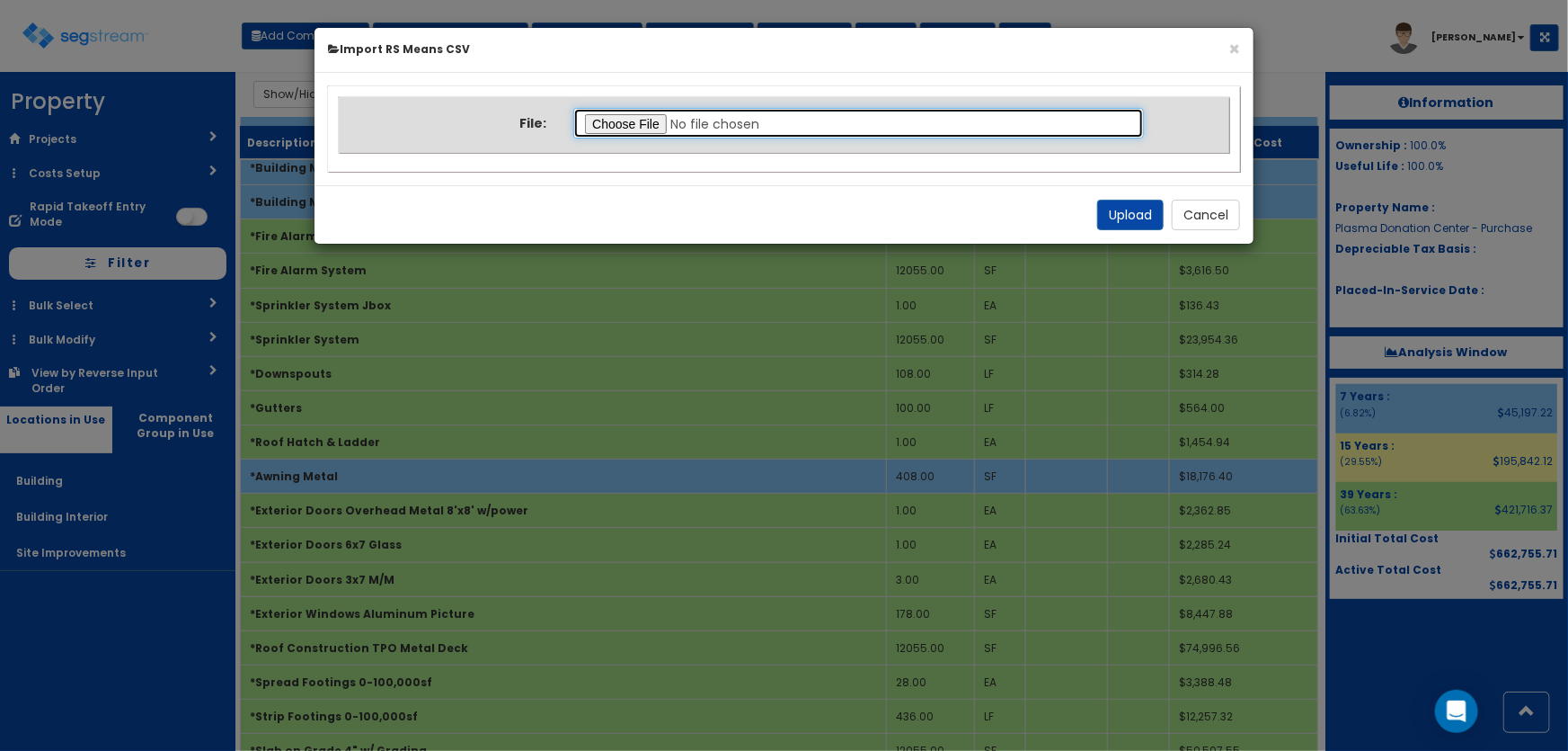
click at [623, 126] on input "file" at bounding box center [858, 123] width 570 height 31
type input "C:\fakepath\Final Takeoff Notes Building Interior.csv"
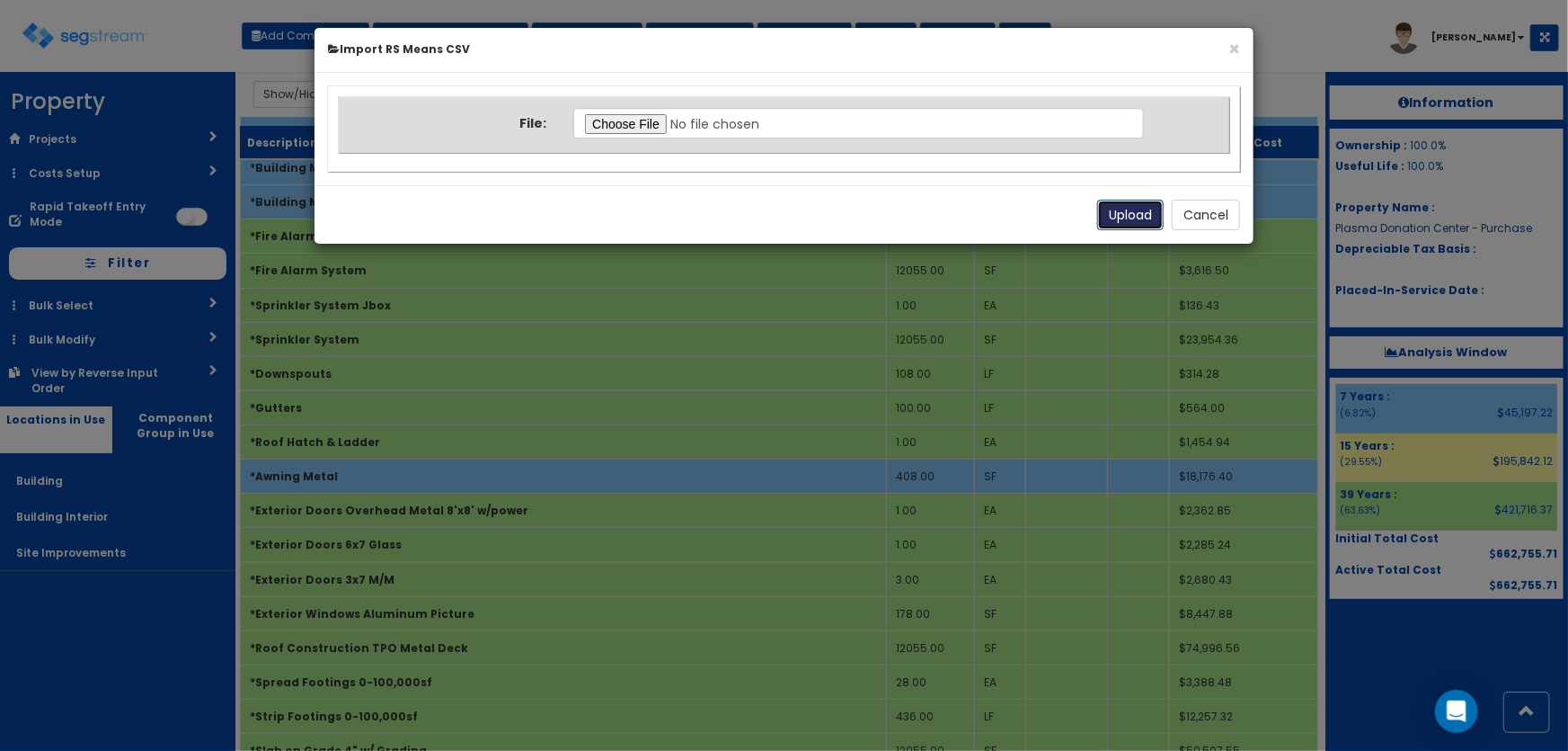
click at [1121, 212] on button "Upload" at bounding box center [1130, 214] width 67 height 31
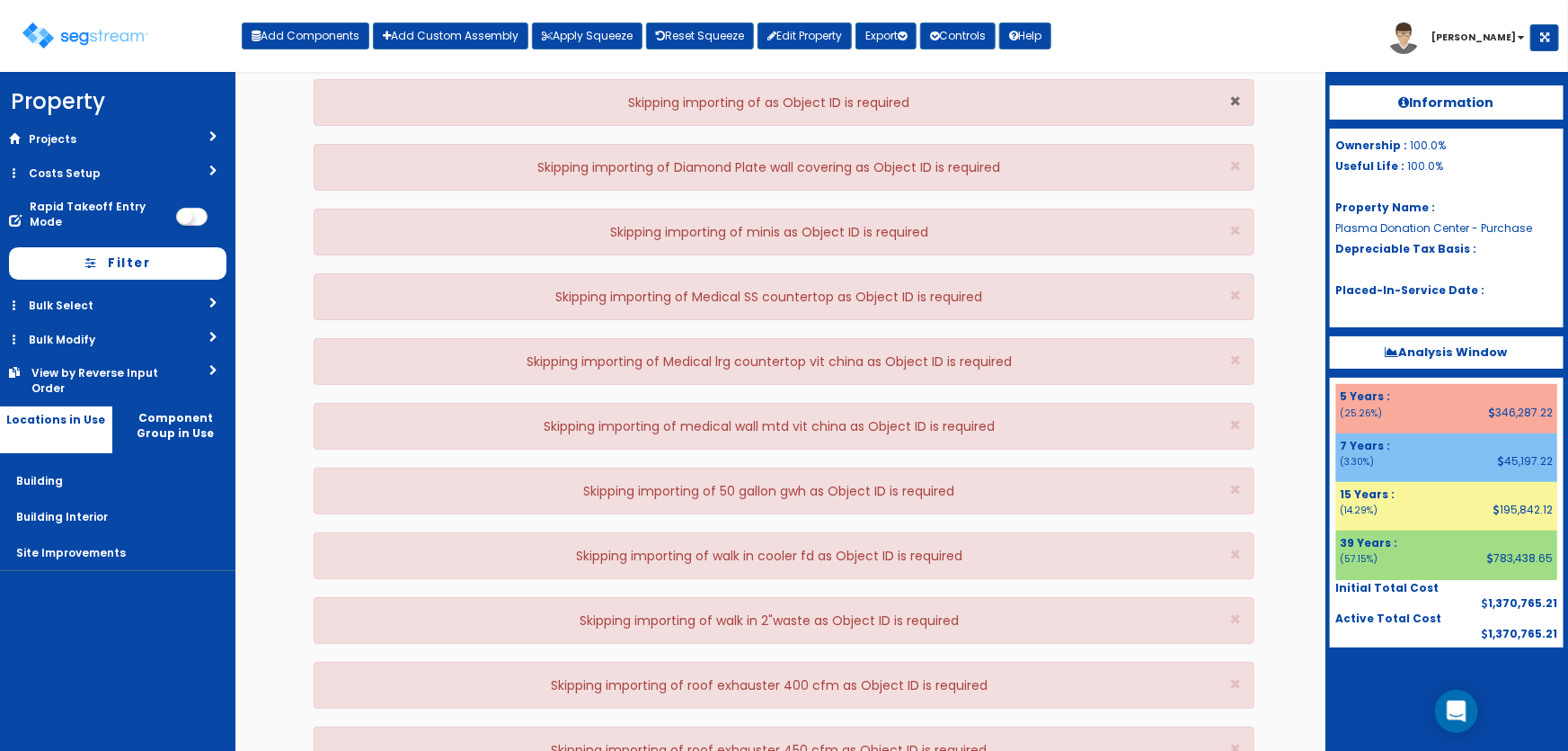
click at [1234, 98] on span "×" at bounding box center [1235, 102] width 11 height 26
click at [1234, 153] on span "×" at bounding box center [1235, 166] width 11 height 26
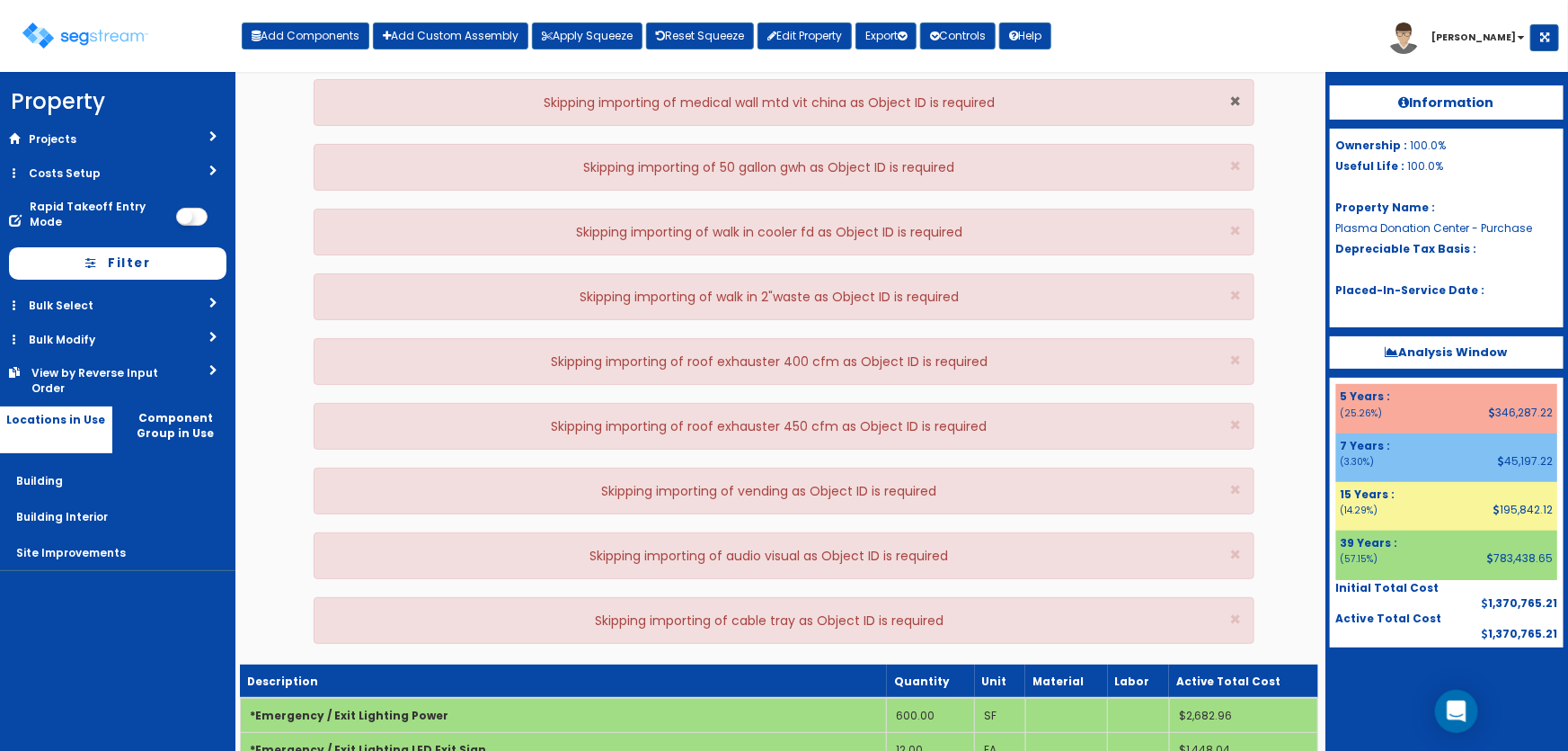
click at [1234, 98] on span "×" at bounding box center [1235, 102] width 11 height 26
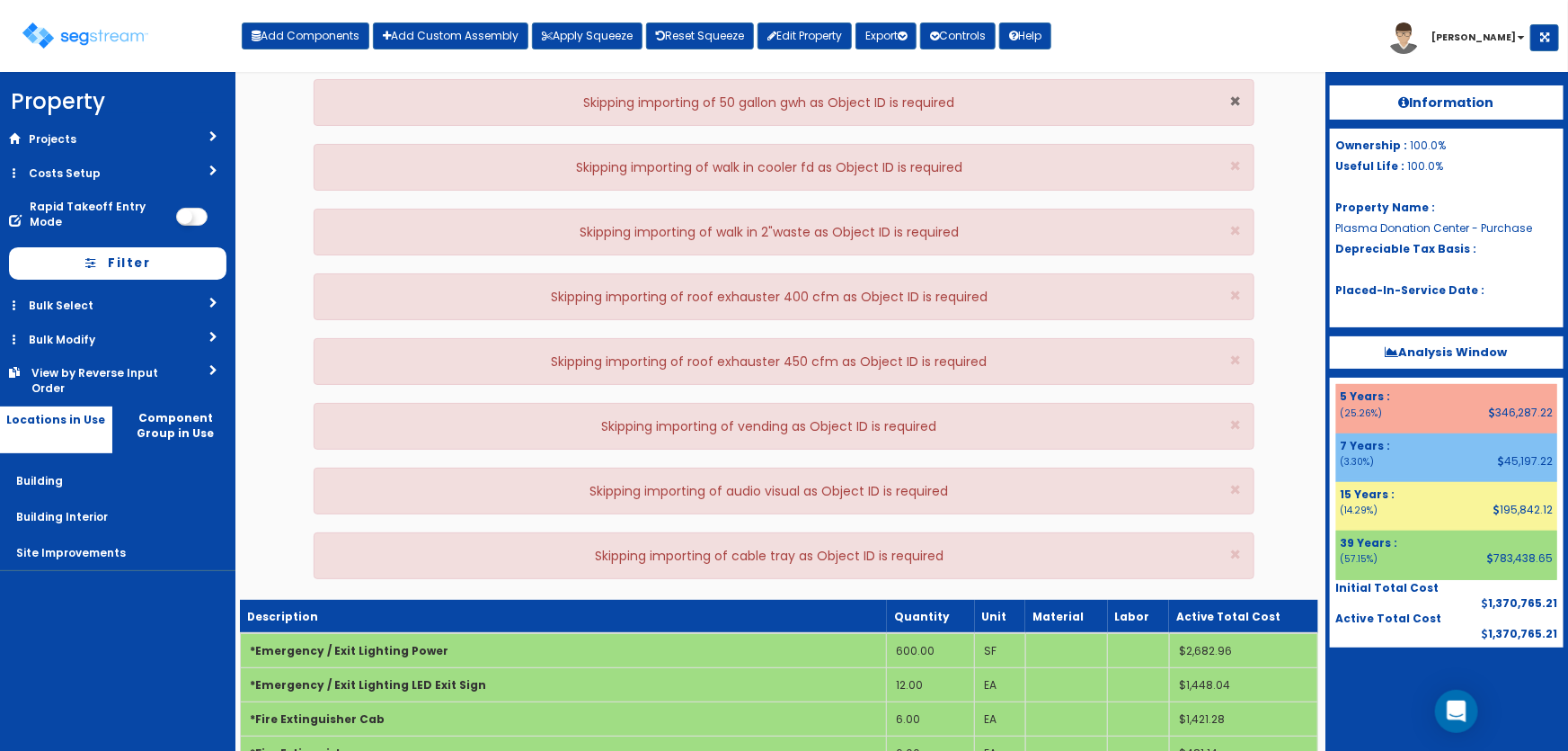
click at [1234, 98] on span "×" at bounding box center [1235, 102] width 11 height 26
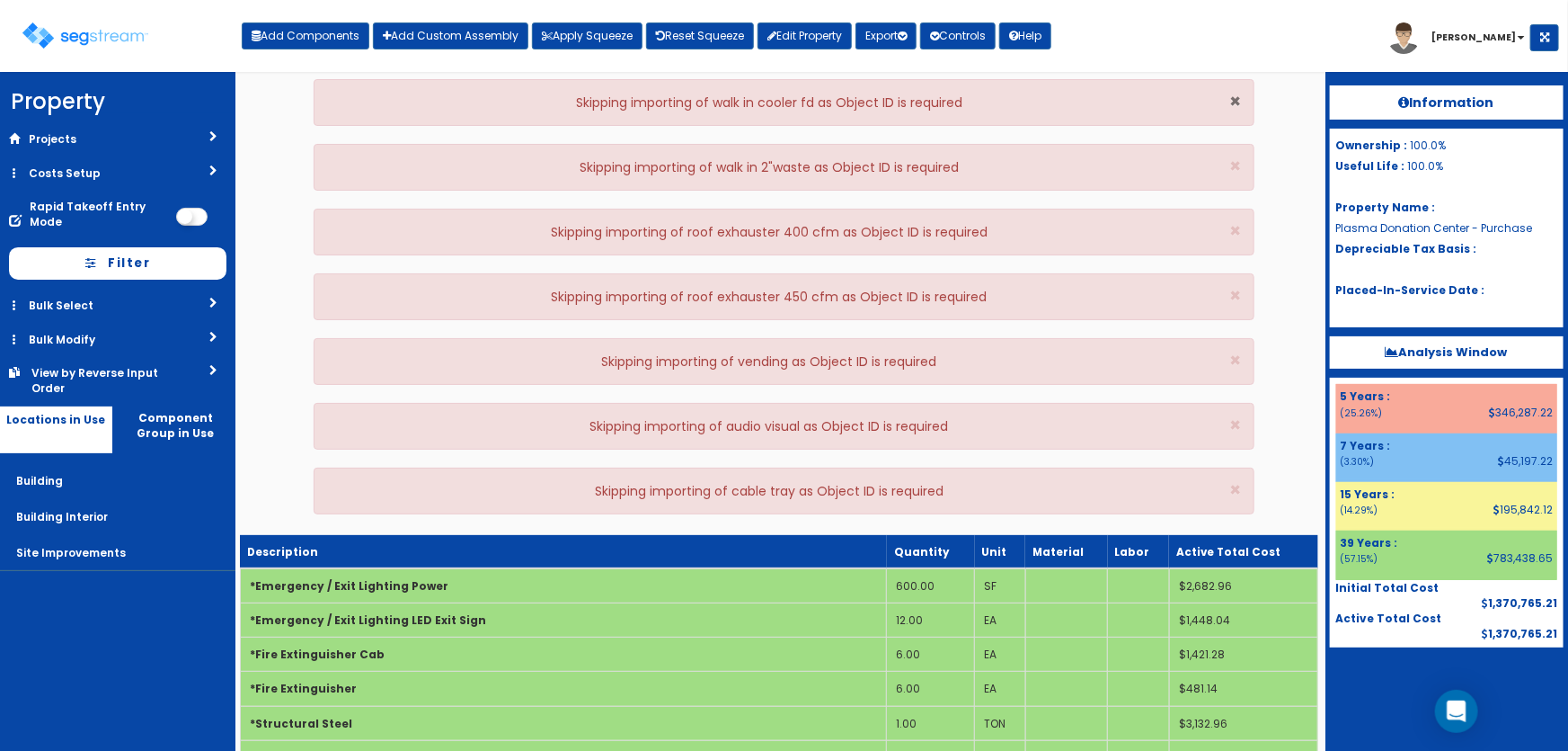
click at [1234, 98] on span "×" at bounding box center [1235, 102] width 11 height 26
click at [1234, 153] on span "×" at bounding box center [1235, 166] width 11 height 26
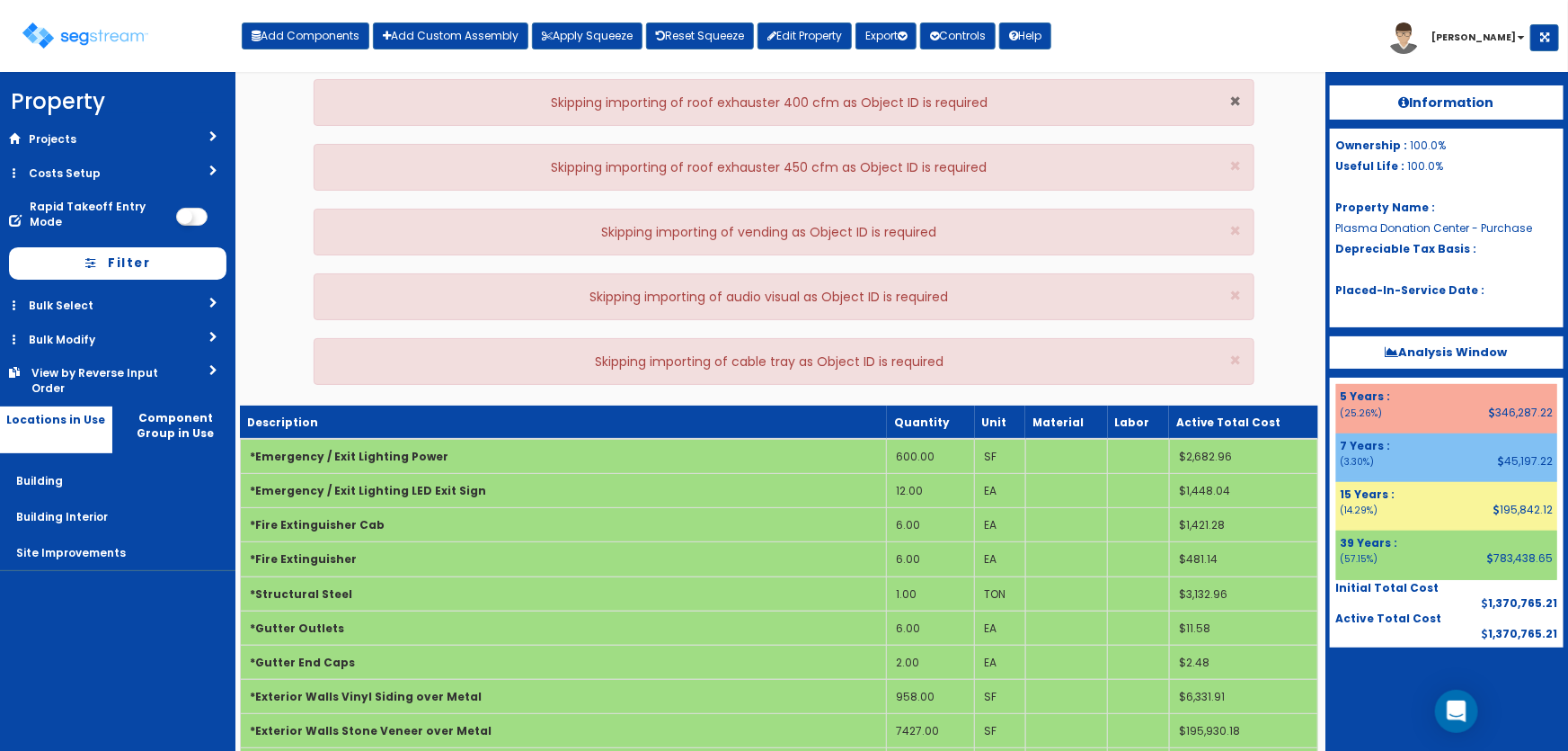
click at [1234, 98] on span "×" at bounding box center [1235, 102] width 11 height 26
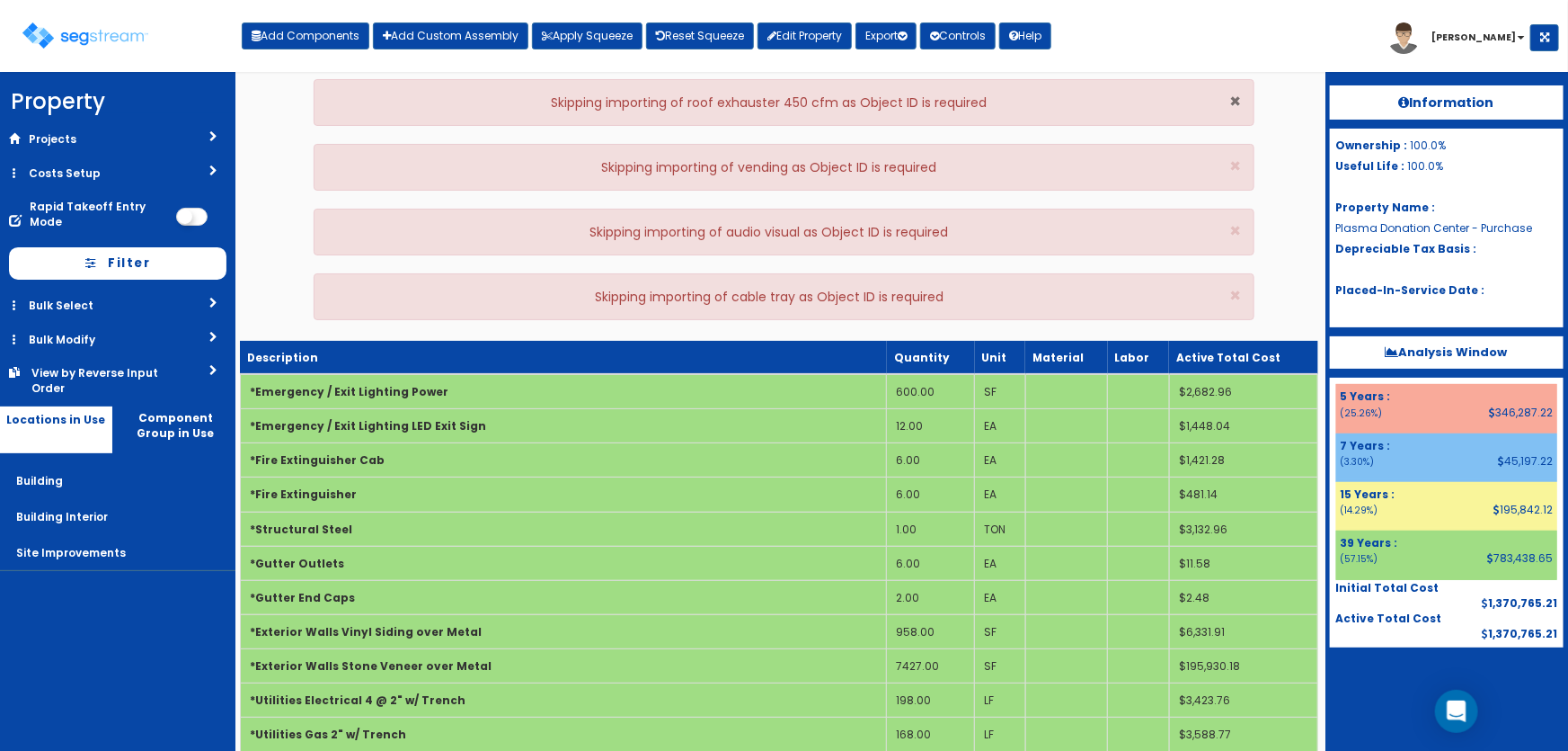
click at [1234, 98] on span "×" at bounding box center [1235, 102] width 11 height 26
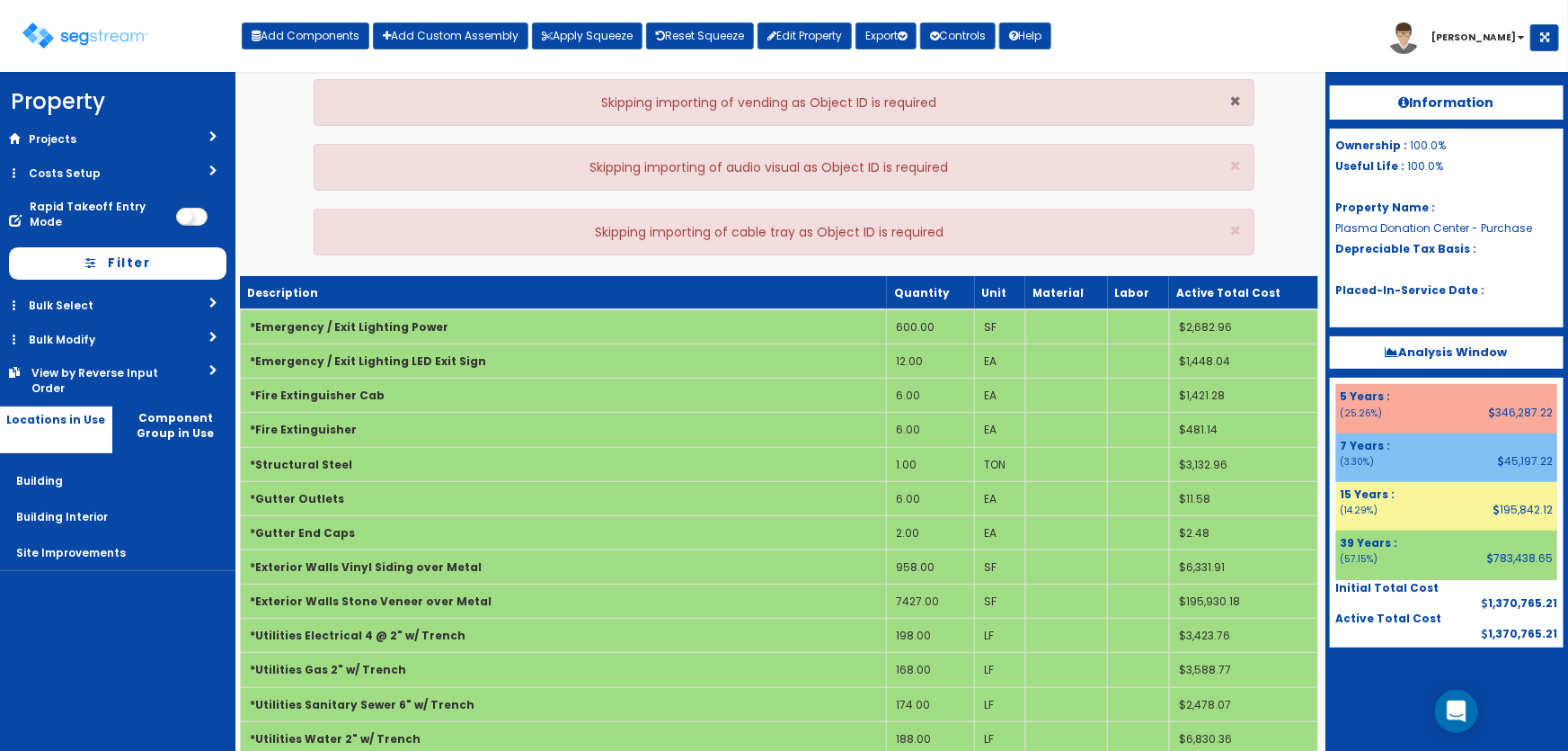
click at [1234, 98] on span "×" at bounding box center [1235, 102] width 11 height 26
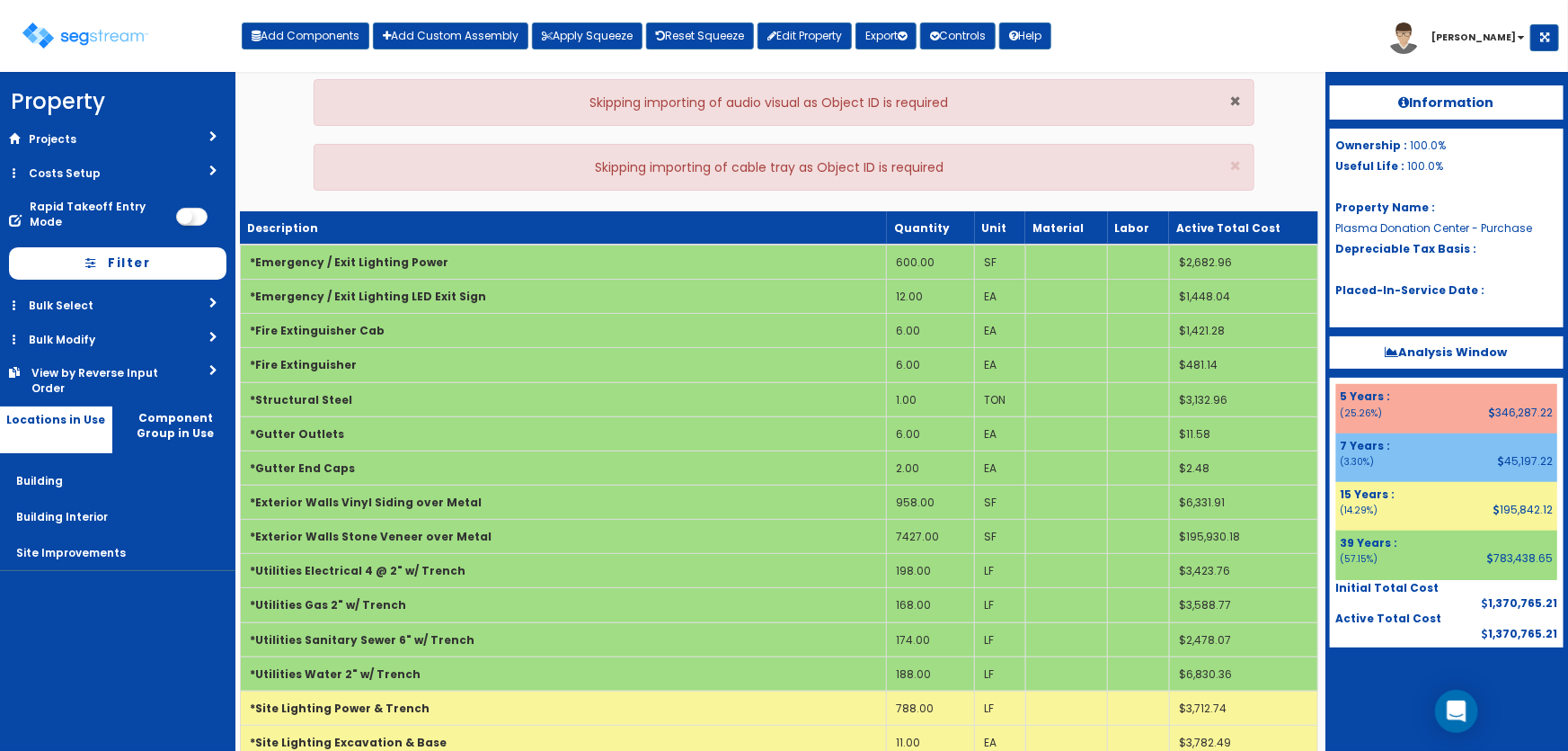
click at [1234, 98] on span "×" at bounding box center [1235, 102] width 11 height 26
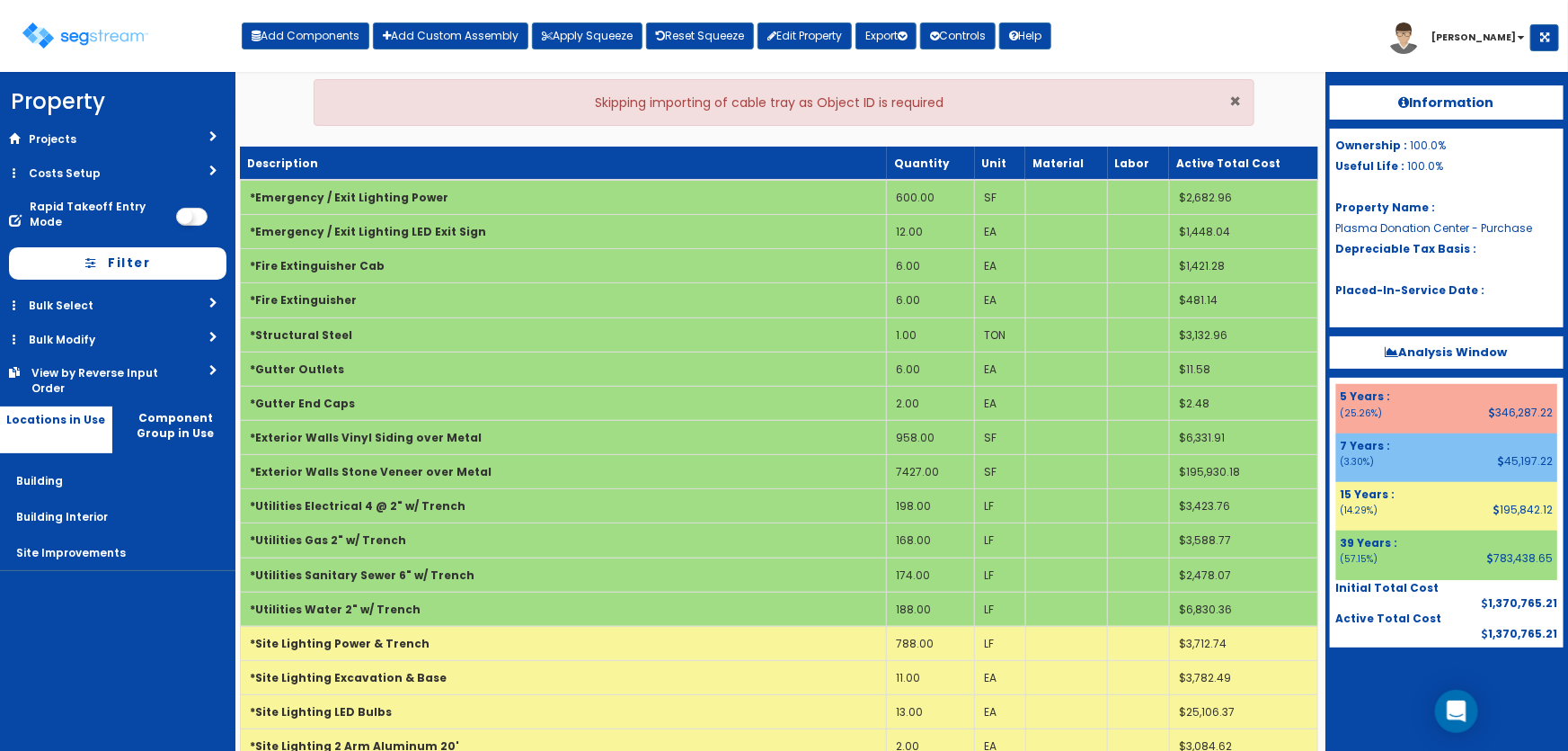
click at [1234, 98] on span "×" at bounding box center [1235, 102] width 11 height 26
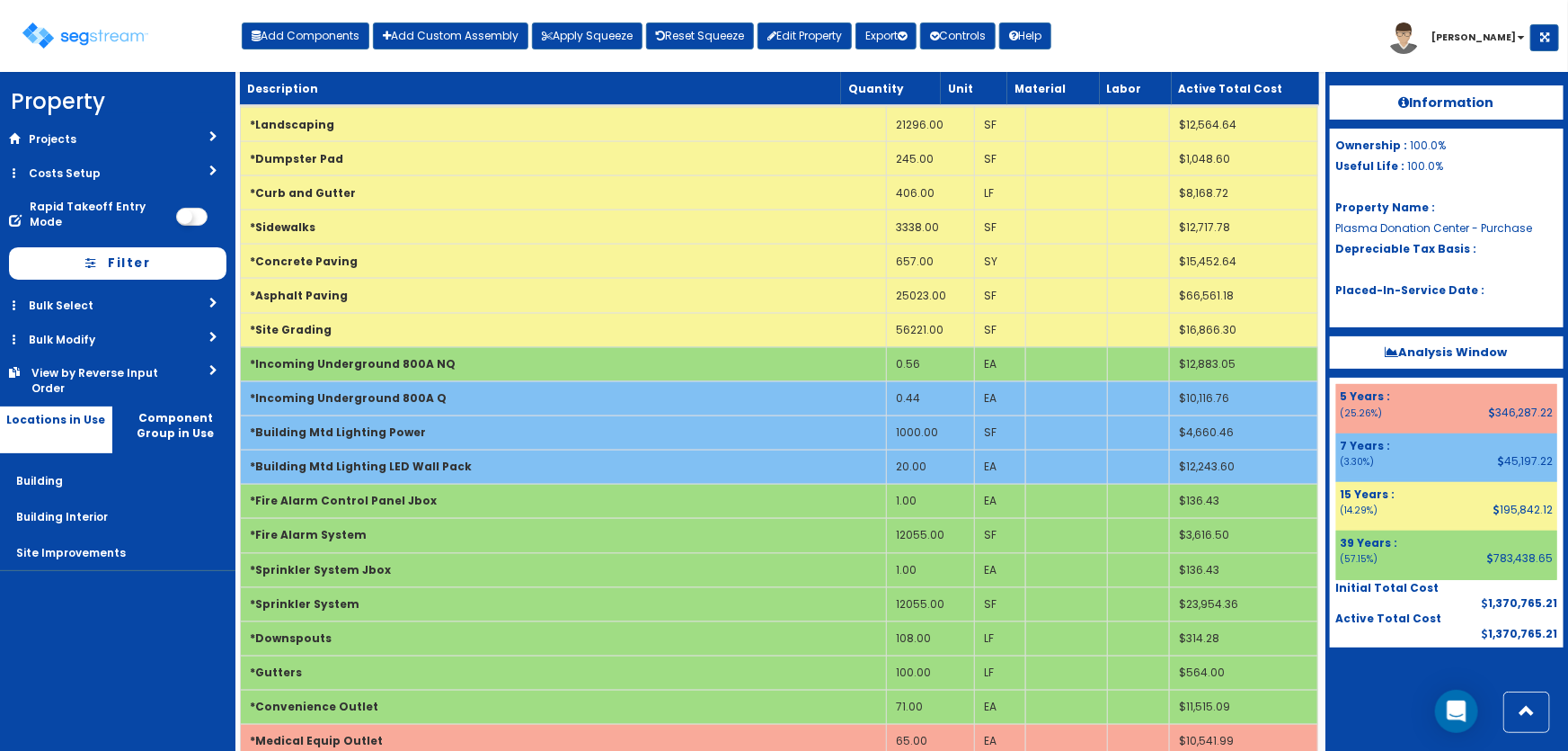
scroll to position [1553, 0]
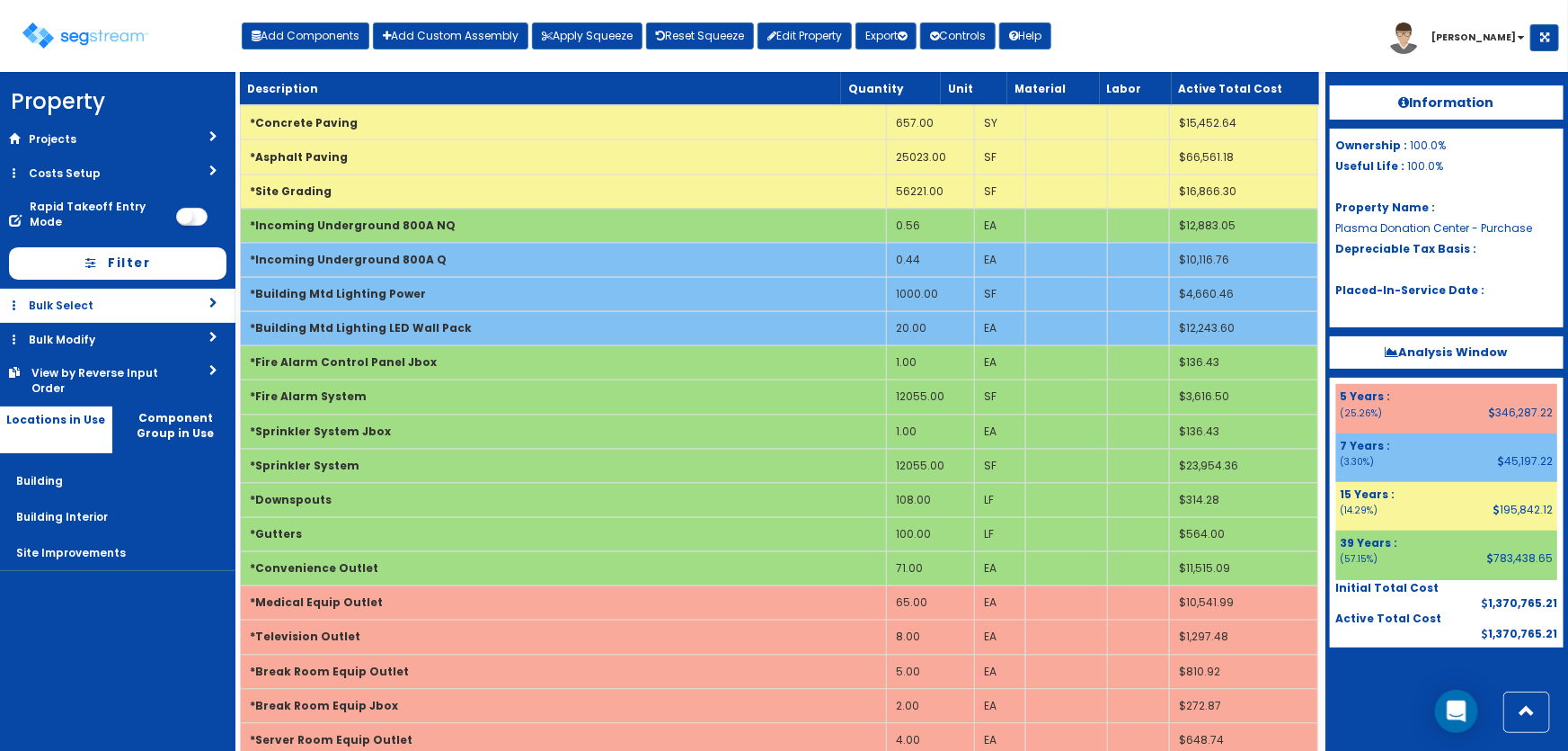
click at [70, 304] on link "Bulk Select" at bounding box center [117, 305] width 236 height 33
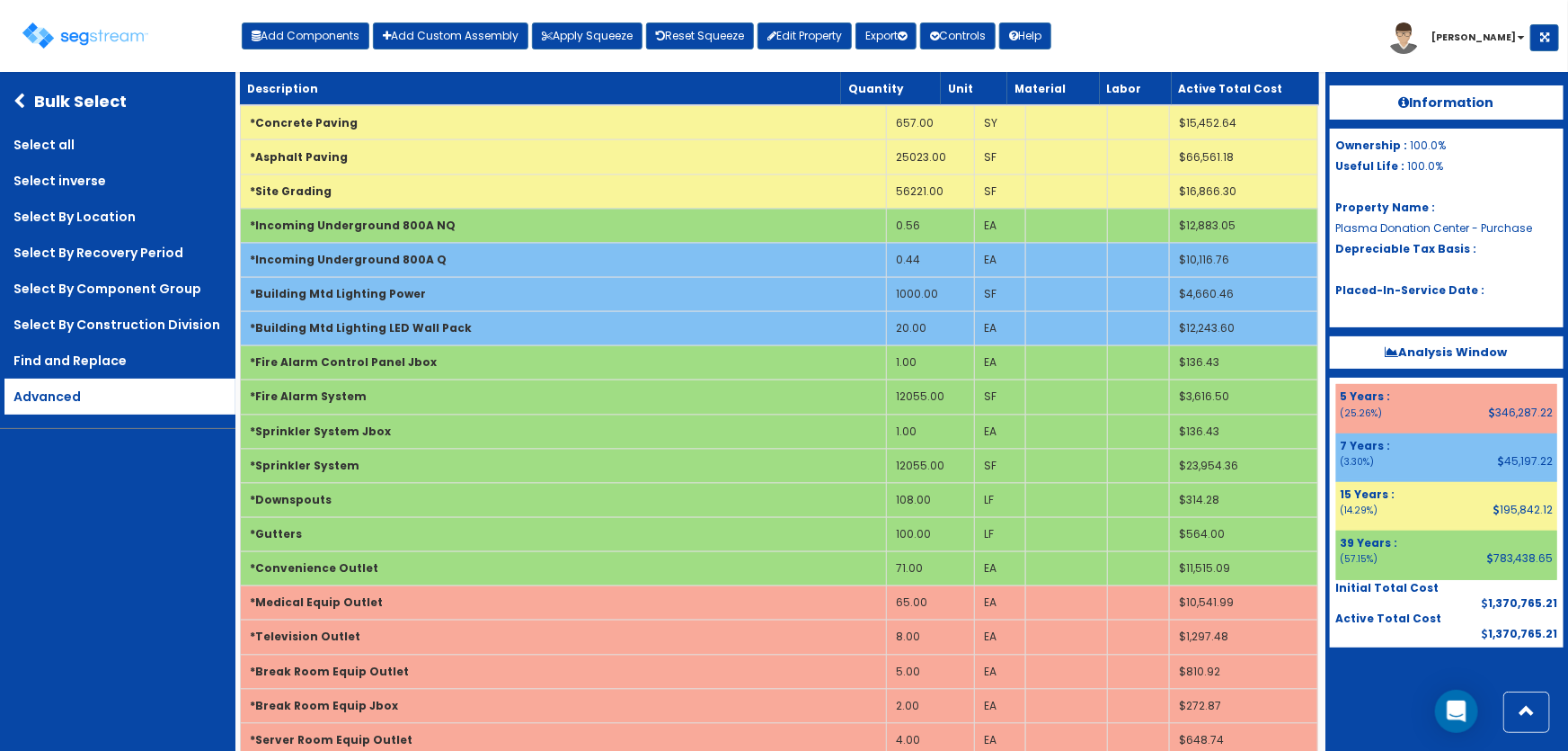
click at [57, 391] on link "Advanced" at bounding box center [120, 397] width 231 height 36
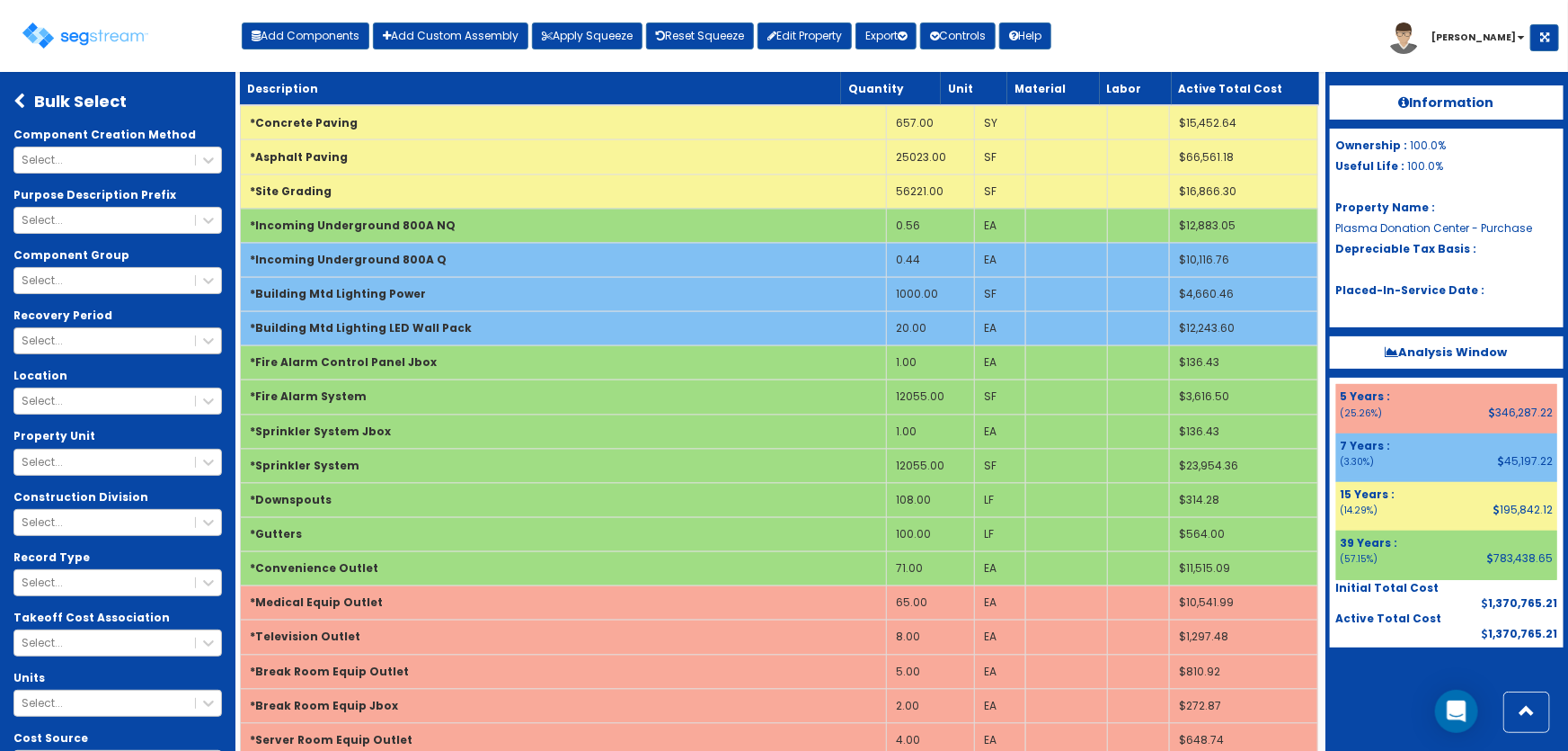
click at [73, 347] on div "Select..." at bounding box center [104, 341] width 180 height 15
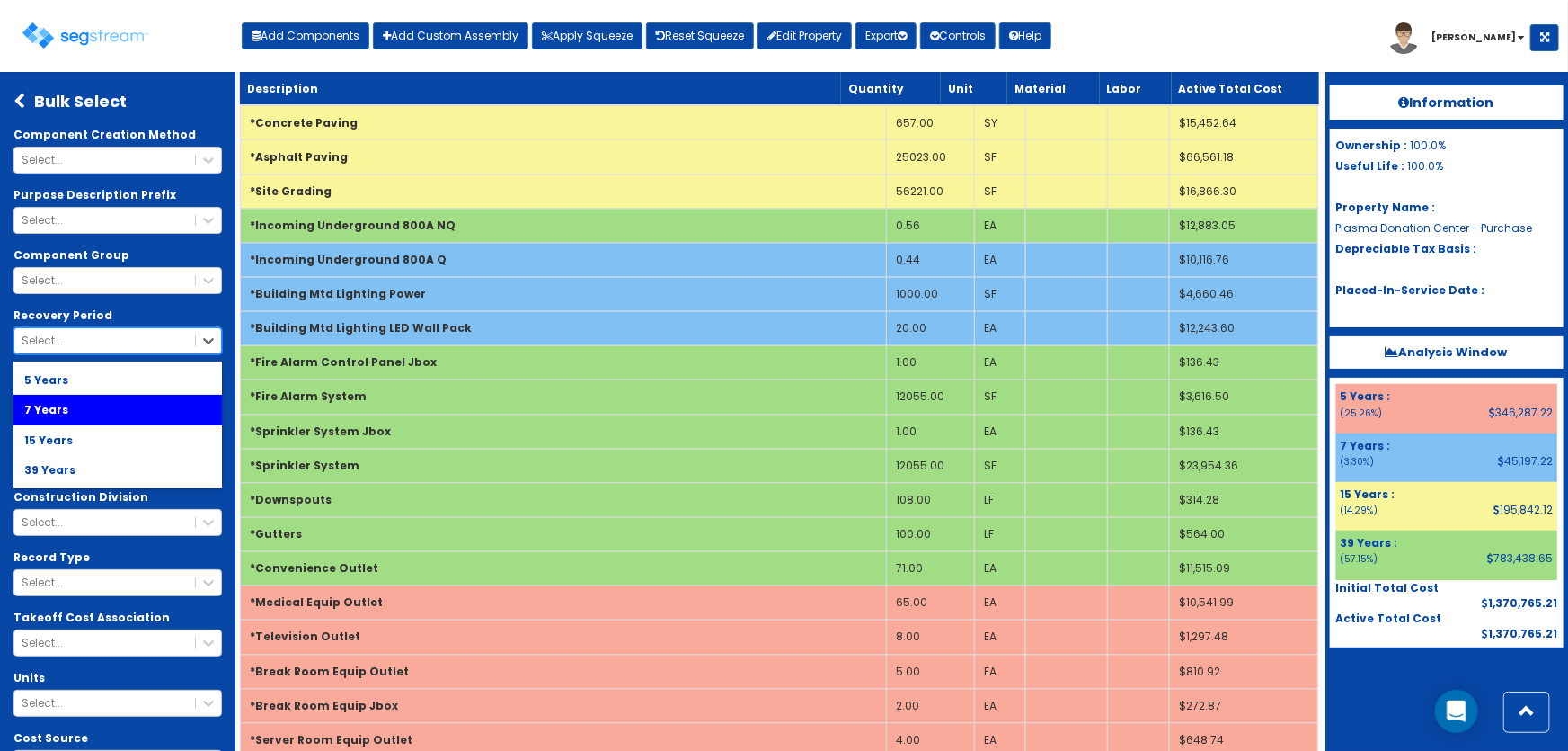
click at [65, 413] on div "7 Years" at bounding box center [117, 410] width 209 height 30
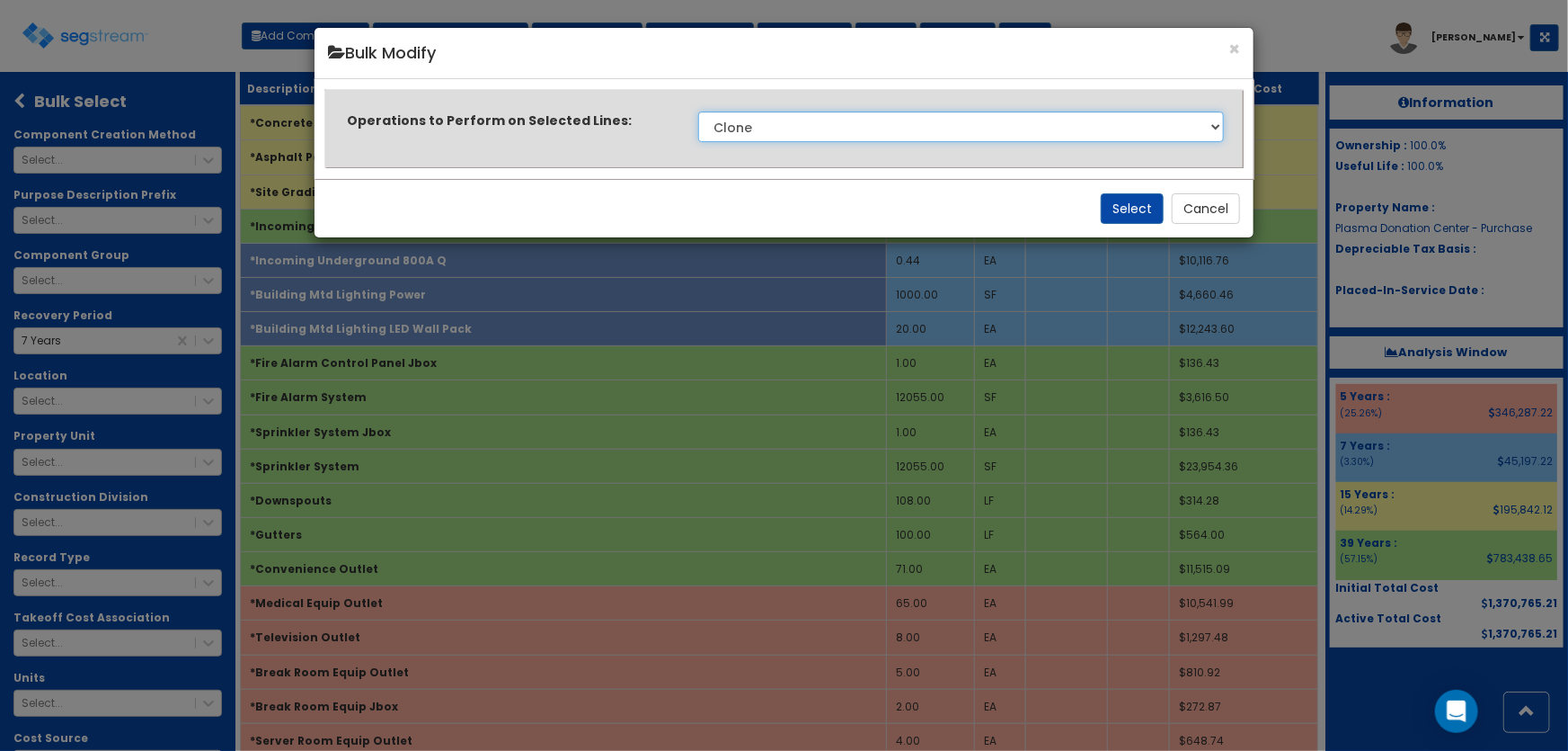
click at [967, 126] on select "Clone Delete Delete Zero Quantities Modify Component Group Modify Cost Sources …" at bounding box center [961, 127] width 526 height 31
select select "modifyRecoveryPeriod"
click at [698, 112] on select "Clone Delete Delete Zero Quantities Modify Component Group Modify Cost Sources …" at bounding box center [961, 127] width 526 height 31
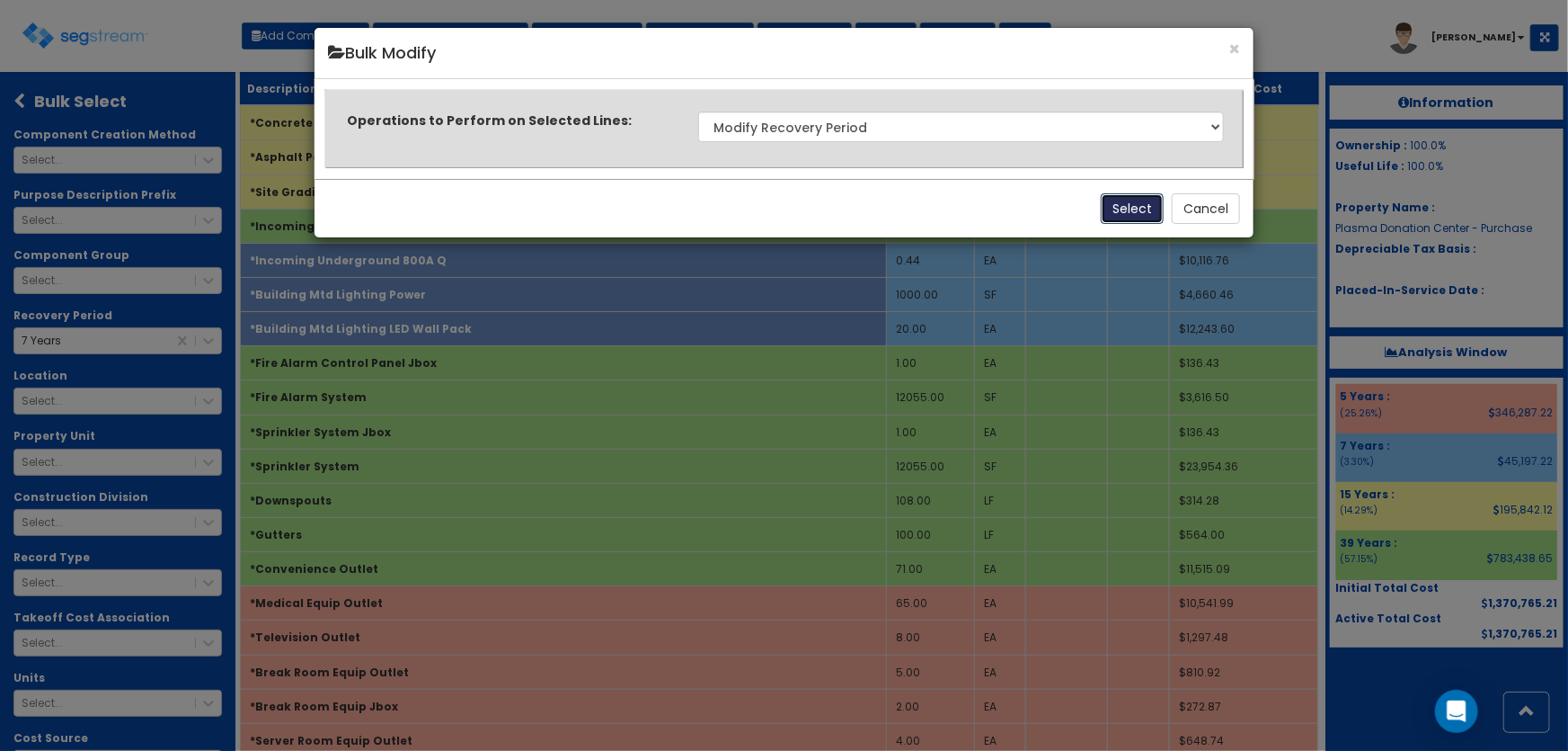
click at [1127, 199] on button "Select" at bounding box center [1132, 209] width 63 height 31
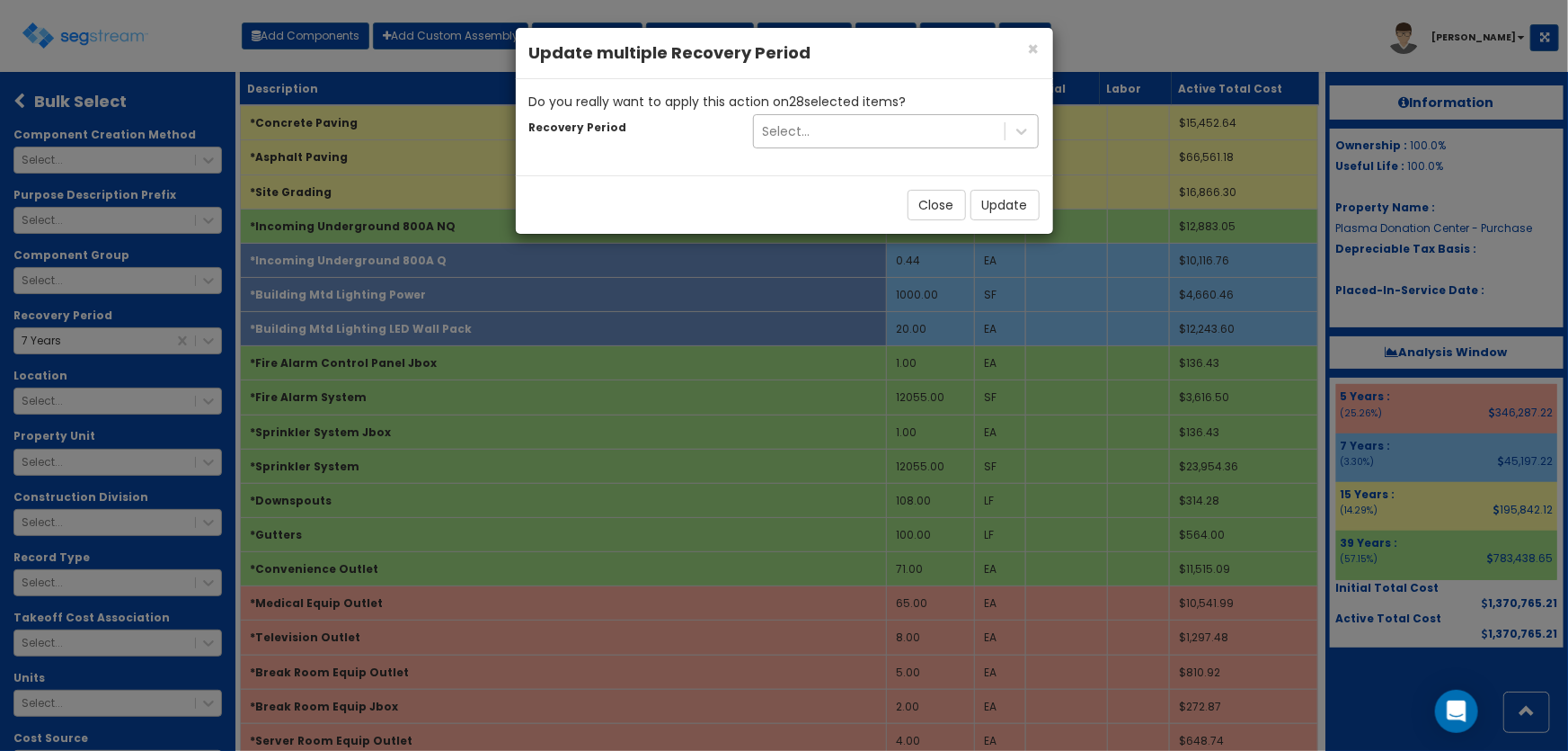
drag, startPoint x: 835, startPoint y: 133, endPoint x: 794, endPoint y: 144, distance: 42.4
click at [835, 133] on div "Select..." at bounding box center [880, 131] width 252 height 29
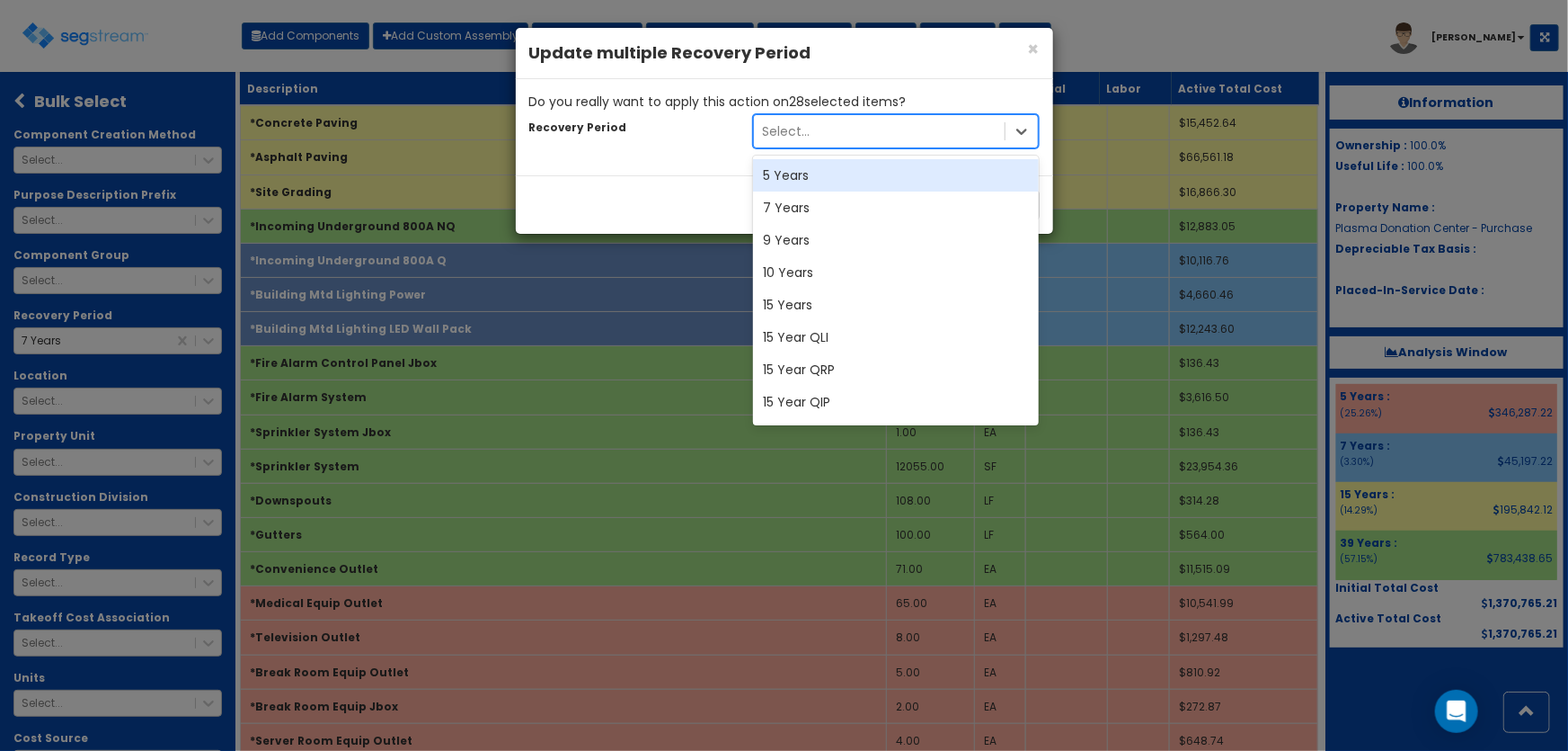
click at [775, 176] on div "5 Years" at bounding box center [896, 175] width 287 height 32
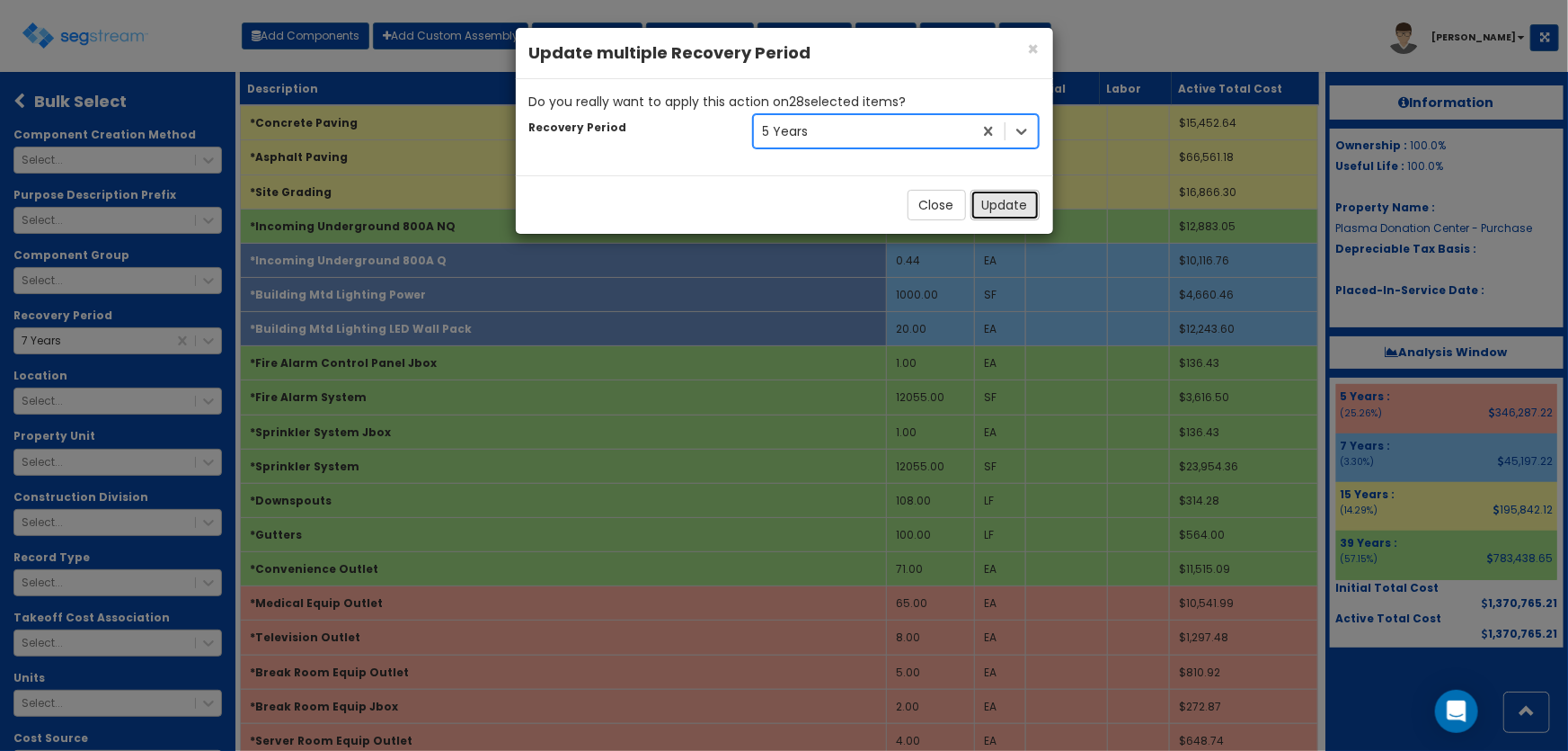
click at [1004, 204] on button "Update" at bounding box center [1005, 205] width 70 height 31
